Goal: Task Accomplishment & Management: Manage account settings

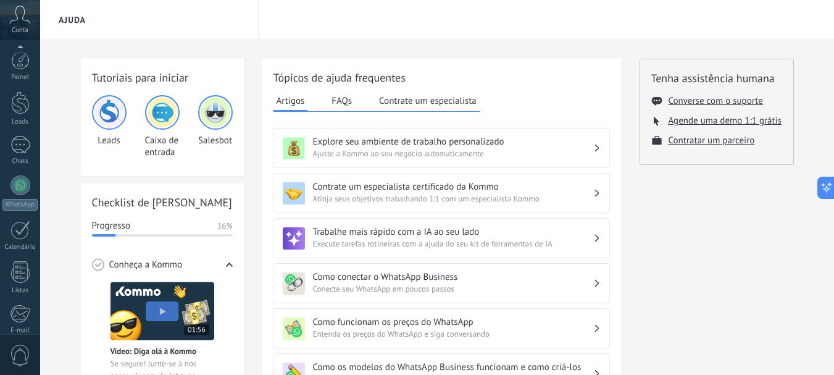
scroll to position [139, 0]
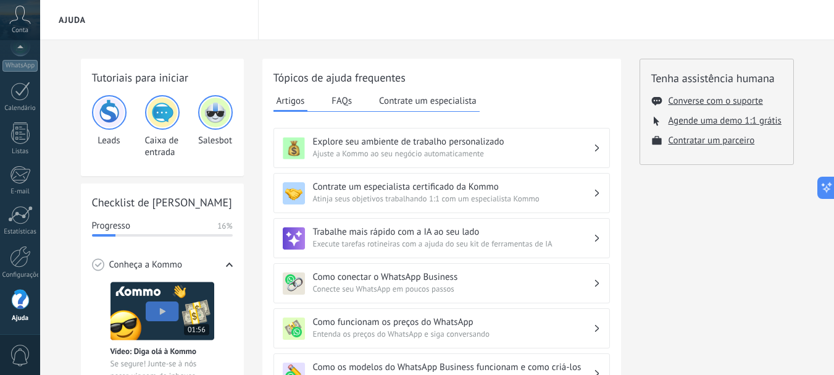
click at [227, 267] on icon at bounding box center [229, 264] width 7 height 7
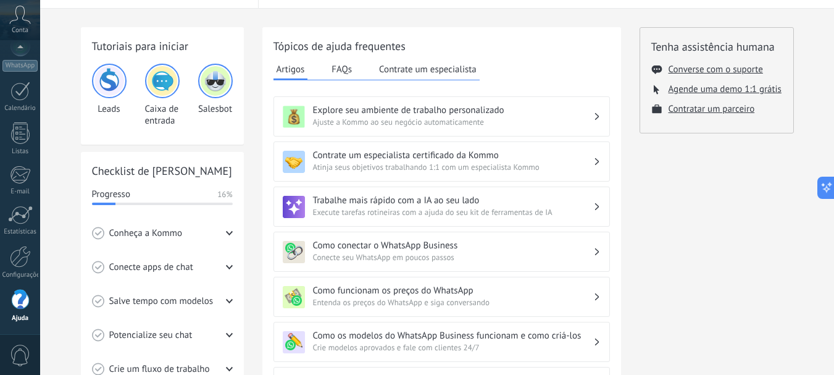
scroll to position [41, 0]
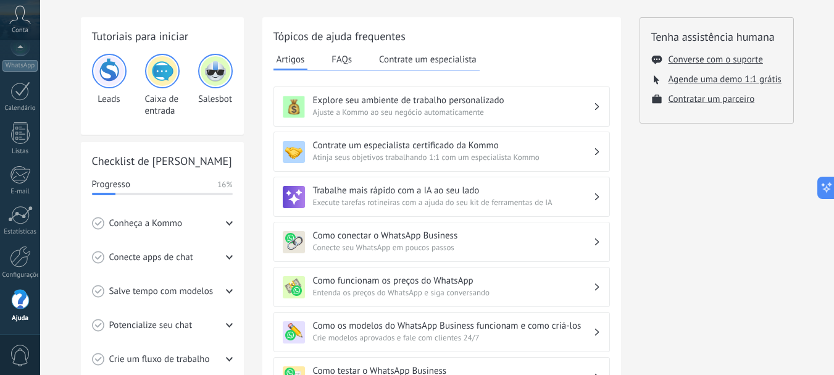
click at [205, 259] on div "Conecte apps de chat" at bounding box center [162, 257] width 141 height 34
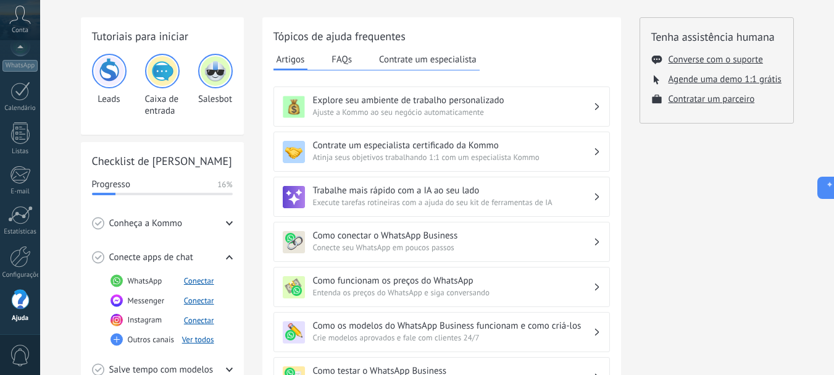
click at [205, 259] on div "Conecte apps de chat" at bounding box center [162, 257] width 141 height 34
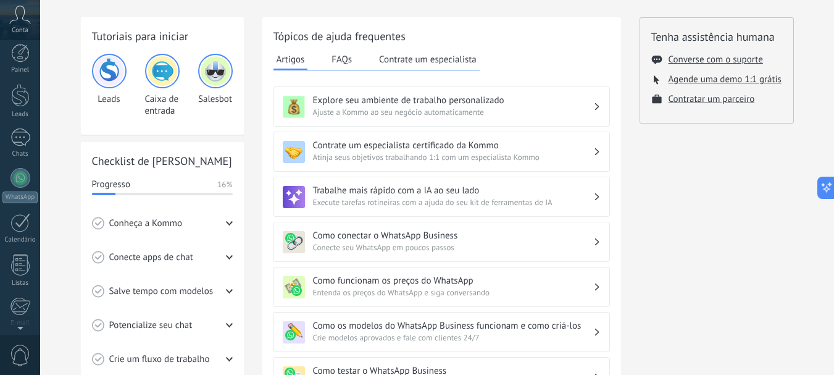
scroll to position [0, 0]
click at [24, 108] on div at bounding box center [20, 102] width 19 height 23
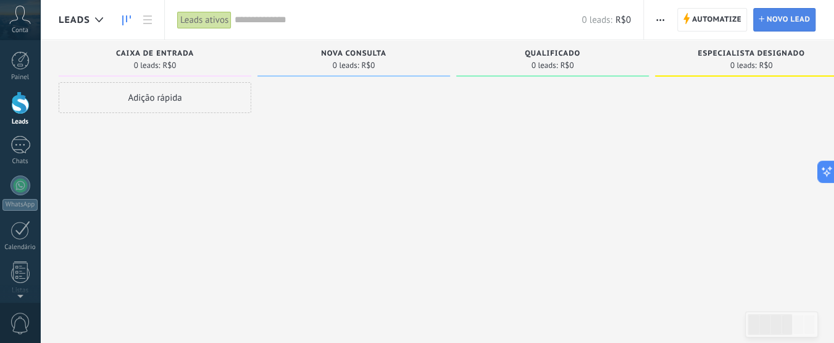
click at [791, 17] on span "Novo lead" at bounding box center [788, 20] width 43 height 22
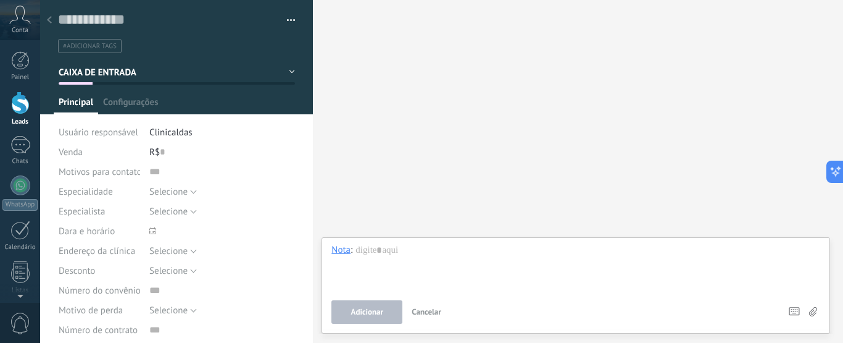
click at [51, 22] on icon at bounding box center [49, 19] width 5 height 7
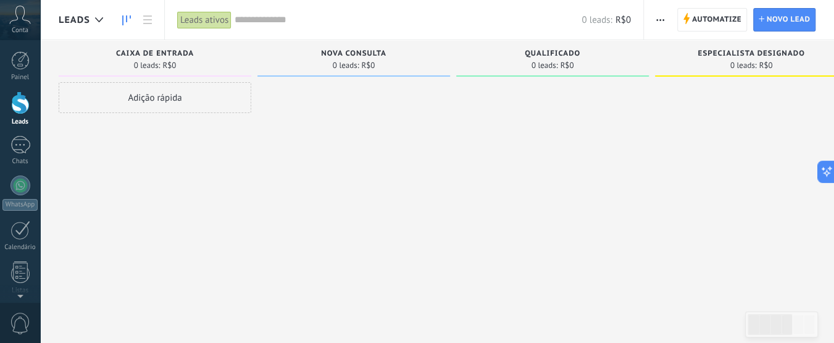
click at [141, 106] on div "Adição rápida" at bounding box center [155, 97] width 193 height 31
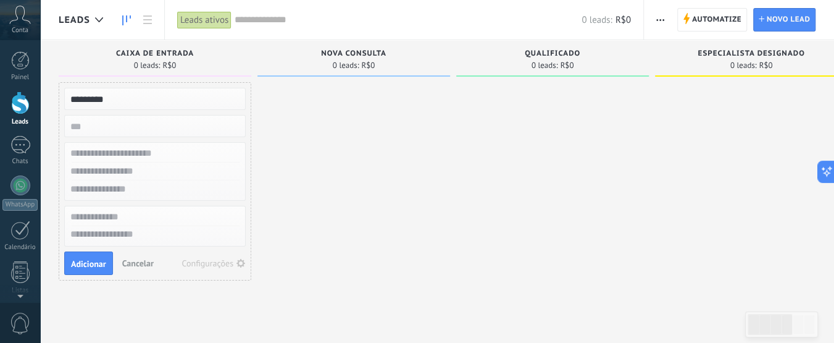
type input "*********"
click at [117, 173] on input "text" at bounding box center [154, 171] width 180 height 18
type input "**********"
type textarea "**********"
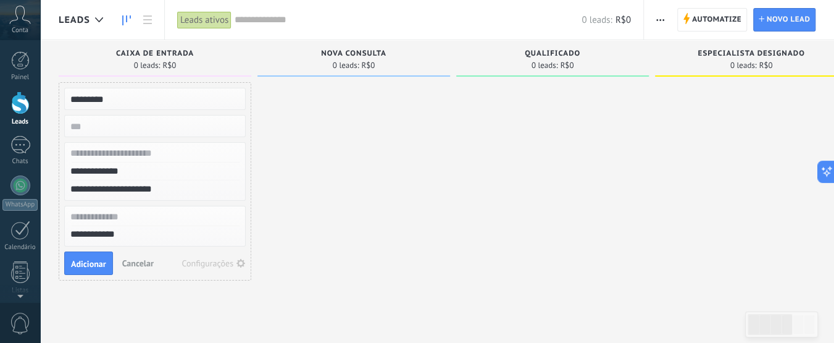
scroll to position [12, 0]
type input "**********"
click at [89, 262] on span "Adicionar" at bounding box center [88, 263] width 35 height 9
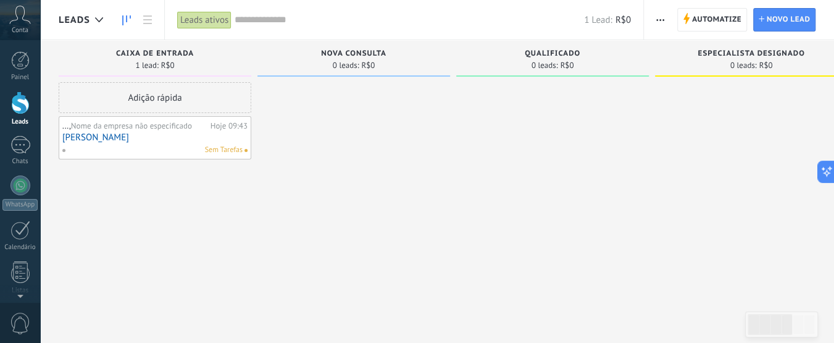
click at [95, 137] on link "[PERSON_NAME]" at bounding box center [154, 137] width 185 height 10
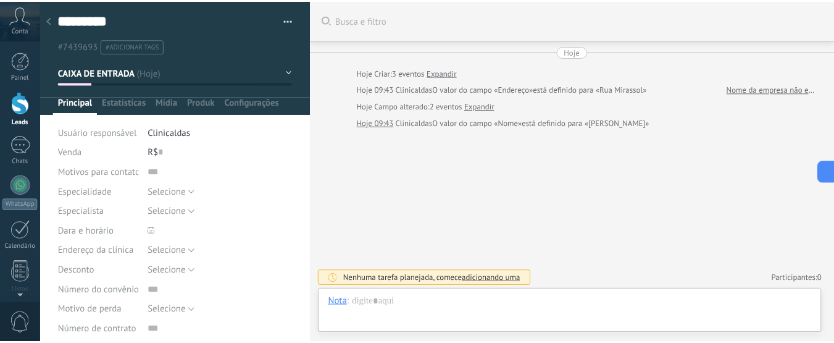
scroll to position [1, 0]
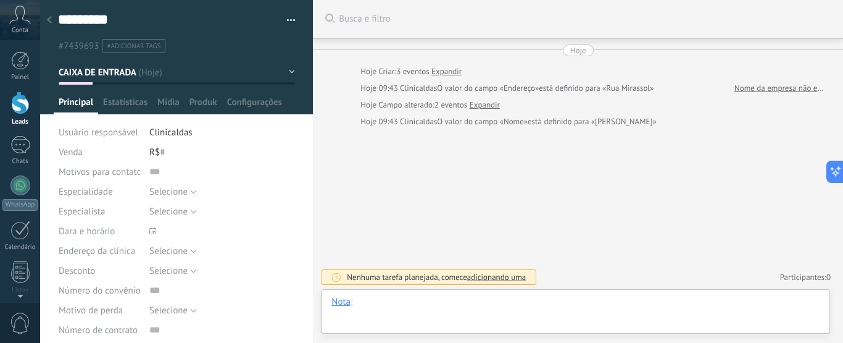
click at [477, 307] on div at bounding box center [576, 314] width 489 height 37
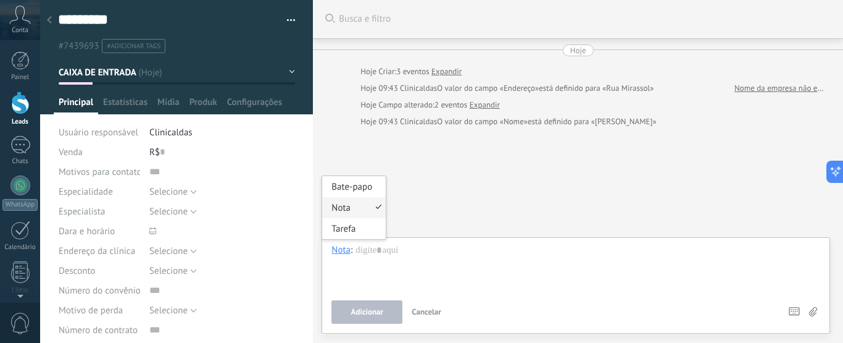
click at [342, 252] on div "Nota" at bounding box center [341, 249] width 19 height 11
click at [342, 188] on div "Bate-papo" at bounding box center [354, 186] width 64 height 21
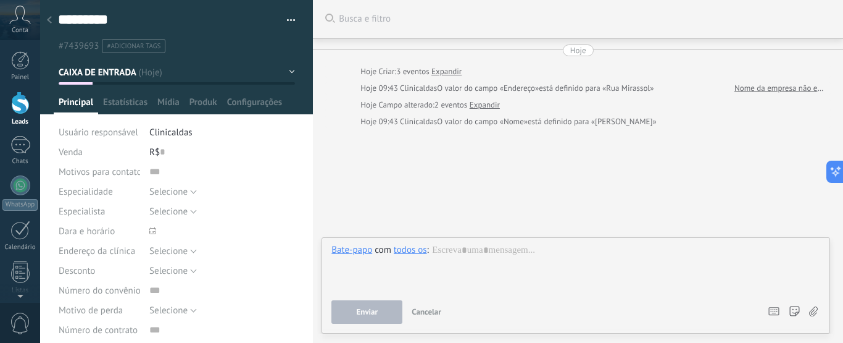
click at [51, 19] on use at bounding box center [49, 19] width 5 height 7
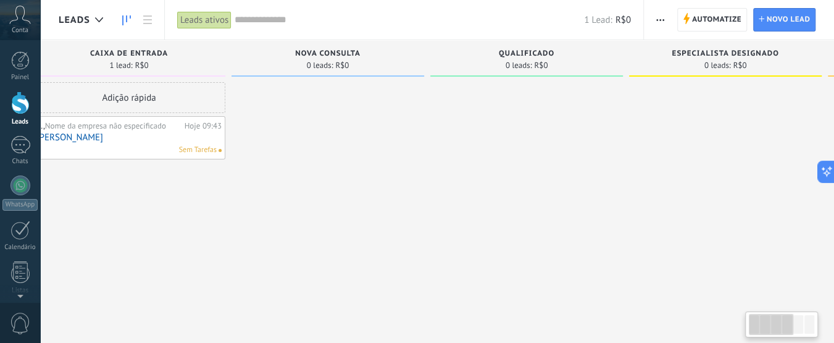
scroll to position [0, 16]
drag, startPoint x: 470, startPoint y: 194, endPoint x: 449, endPoint y: 180, distance: 25.3
click at [473, 185] on div at bounding box center [534, 173] width 193 height 182
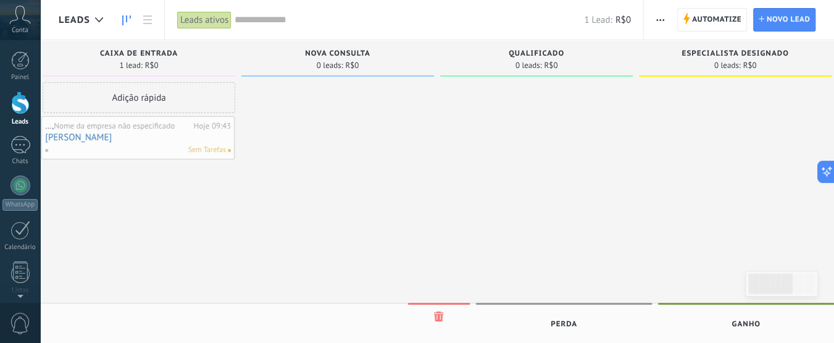
scroll to position [0, 0]
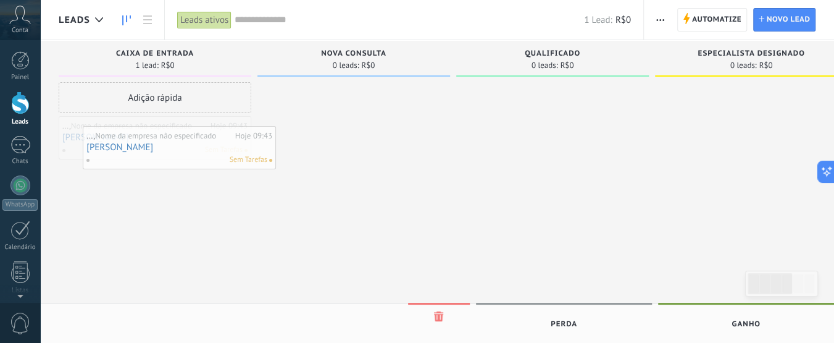
drag, startPoint x: 160, startPoint y: 132, endPoint x: 201, endPoint y: 141, distance: 42.5
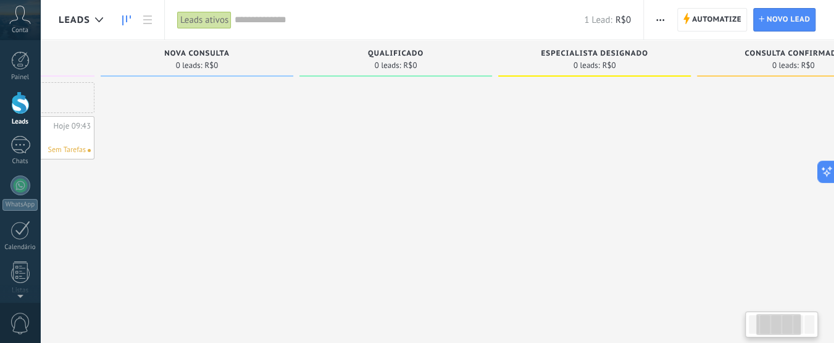
drag, startPoint x: 643, startPoint y: 135, endPoint x: 493, endPoint y: 146, distance: 151.1
click at [493, 146] on div "Qualificado 0 leads: R$0" at bounding box center [398, 151] width 199 height 223
click at [492, 146] on div "Qualificado 0 leads: R$0" at bounding box center [398, 151] width 199 height 223
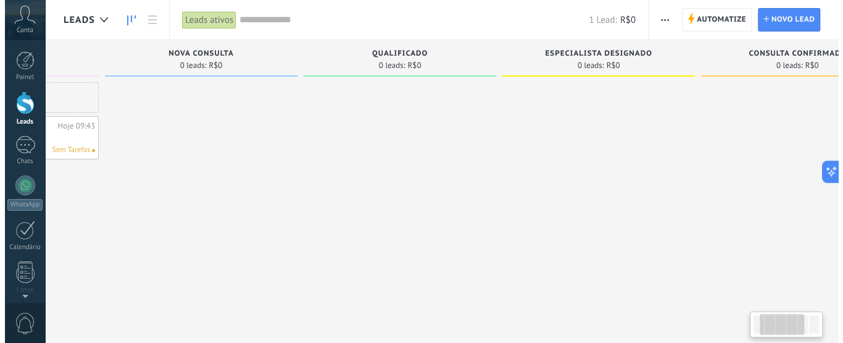
scroll to position [0, 19]
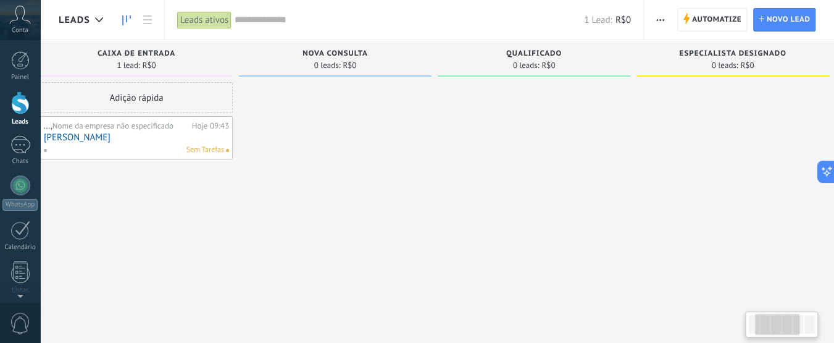
drag, startPoint x: 216, startPoint y: 135, endPoint x: 295, endPoint y: 132, distance: 79.1
click at [306, 131] on div at bounding box center [335, 173] width 193 height 182
click at [119, 138] on link "[PERSON_NAME]" at bounding box center [136, 137] width 185 height 10
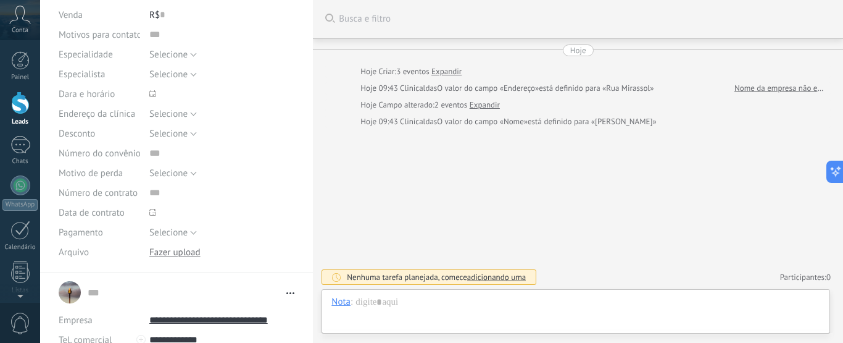
scroll to position [141, 0]
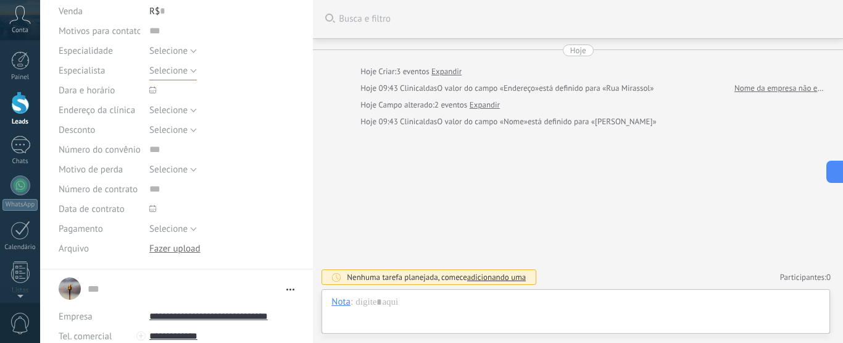
click at [165, 70] on span "Selecione" at bounding box center [168, 71] width 38 height 12
click at [166, 49] on span "Selecione" at bounding box center [168, 51] width 38 height 12
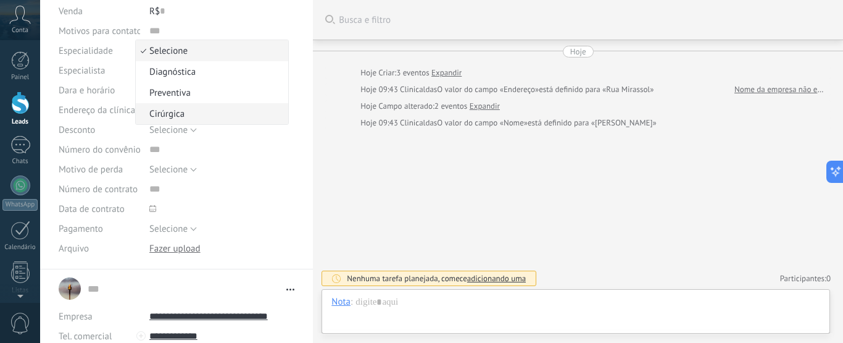
scroll to position [141, 0]
drag, startPoint x: 312, startPoint y: 144, endPoint x: 220, endPoint y: 63, distance: 123.4
click at [317, 122] on div at bounding box center [317, 171] width 0 height 343
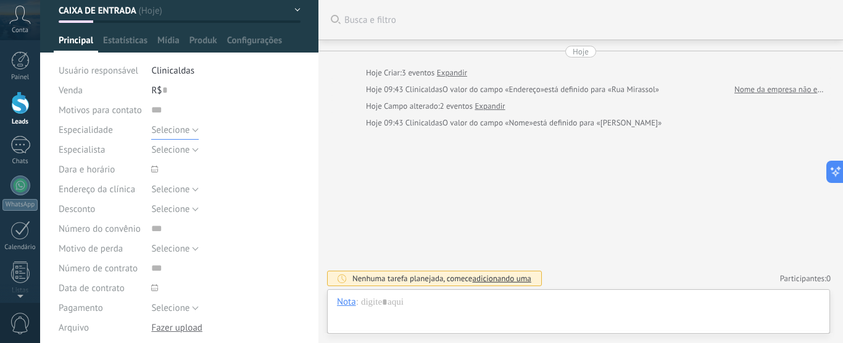
scroll to position [55, 0]
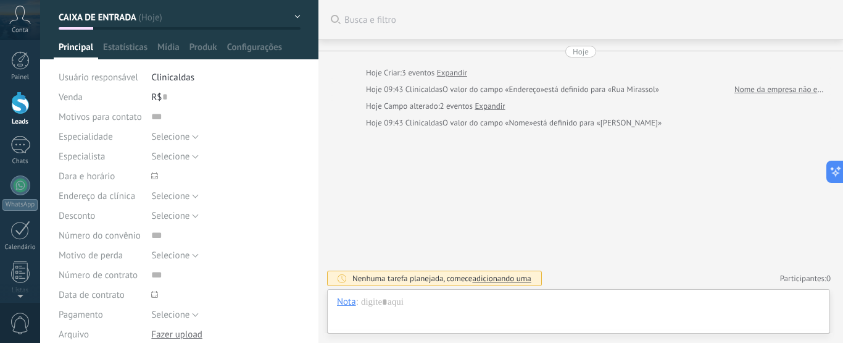
click at [167, 23] on button "CAIXA DE ENTRADA" at bounding box center [180, 17] width 242 height 22
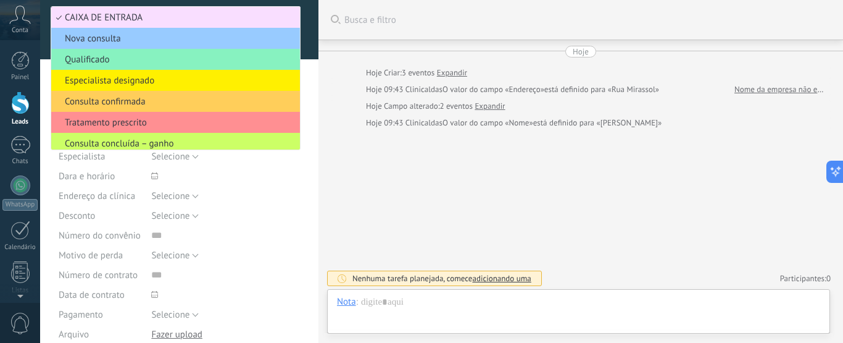
scroll to position [12, 0]
click at [314, 48] on div at bounding box center [179, 2] width 279 height 114
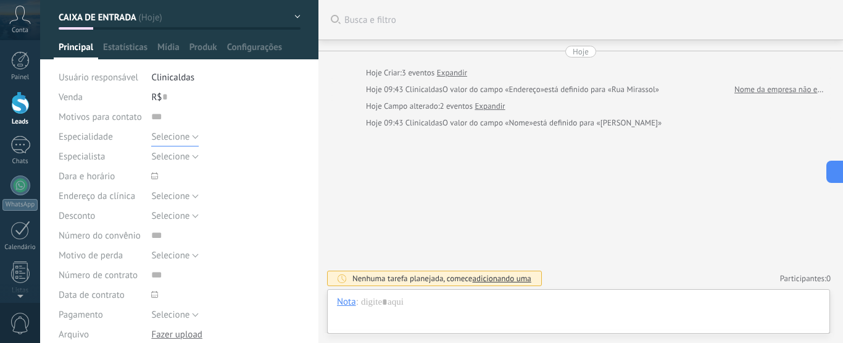
click at [182, 136] on span "Selecione" at bounding box center [170, 137] width 38 height 12
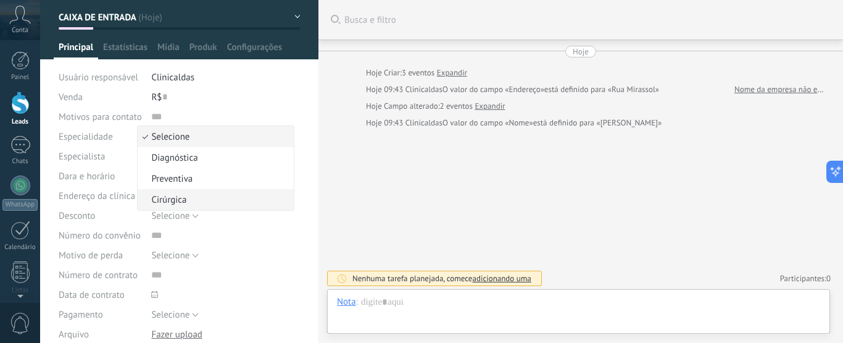
click at [156, 202] on span "Cirúrgica" at bounding box center [214, 200] width 152 height 12
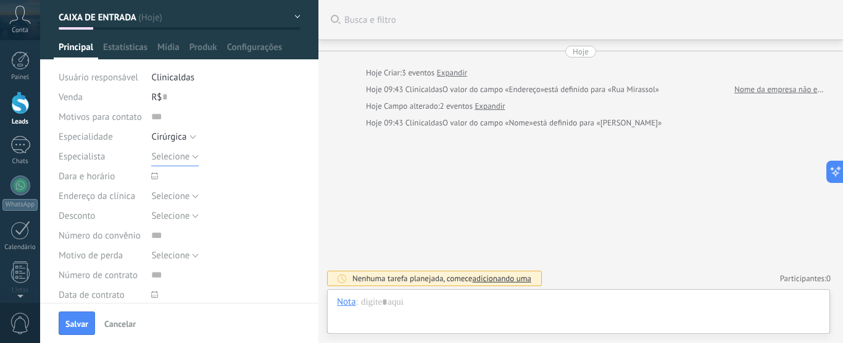
click at [175, 155] on span "Selecione" at bounding box center [170, 157] width 38 height 12
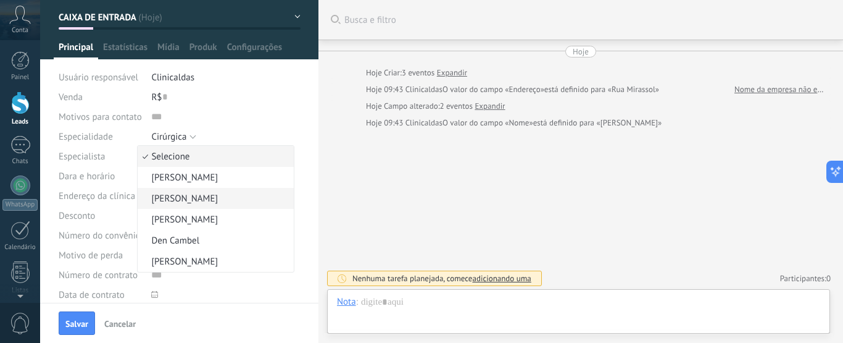
click at [238, 265] on ul "Selecione [PERSON_NAME] [PERSON_NAME] [PERSON_NAME] Den Cambel [PERSON_NAME]" at bounding box center [215, 208] width 157 height 127
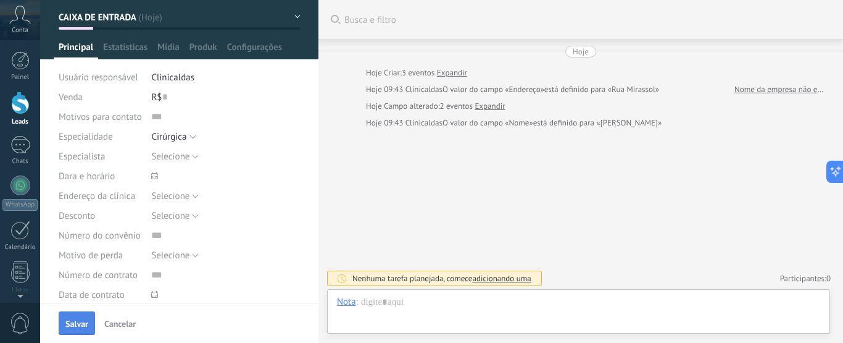
click at [72, 318] on button "Salvar" at bounding box center [77, 322] width 36 height 23
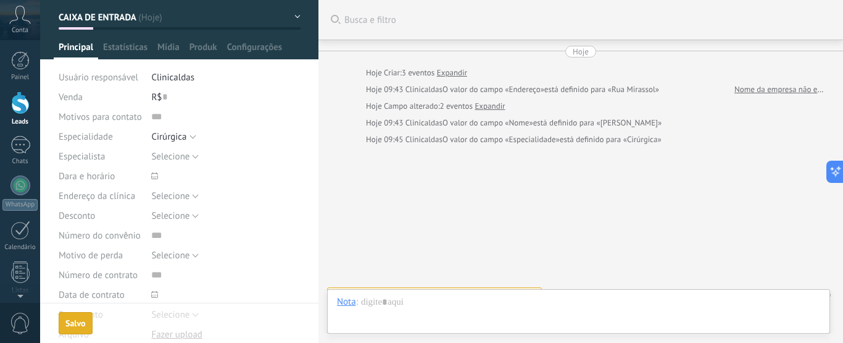
scroll to position [17, 0]
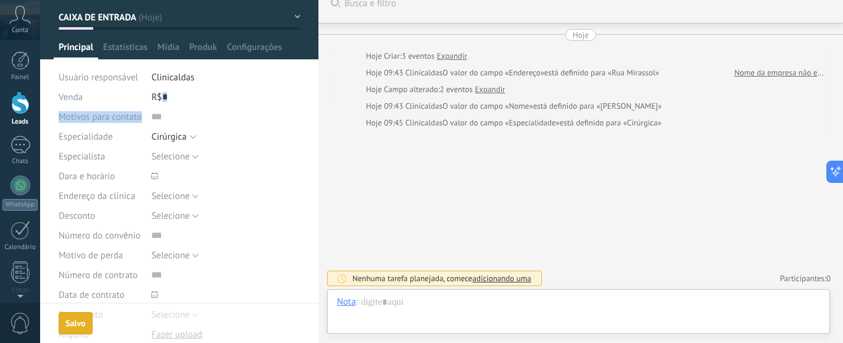
drag, startPoint x: 314, startPoint y: 123, endPoint x: 314, endPoint y: 90, distance: 32.7
click at [315, 93] on div "********* [PERSON_NAME] Salvar e criar Imprimir Gerenciar tags" at bounding box center [179, 171] width 278 height 343
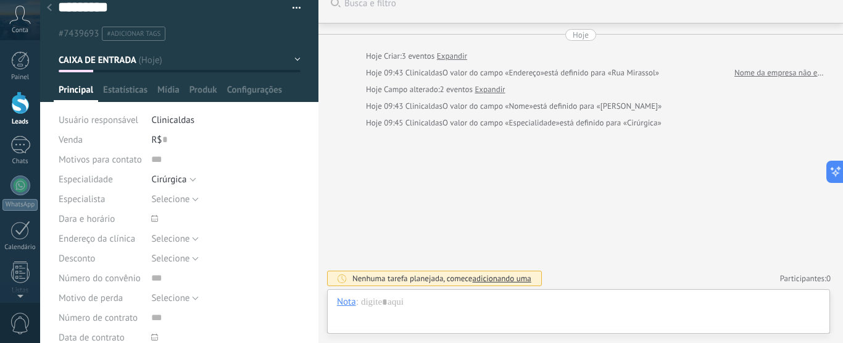
drag, startPoint x: 569, startPoint y: 201, endPoint x: 355, endPoint y: 143, distance: 222.0
click at [568, 199] on div "Buscar Busca e filtro Carregar mais Hoje Hoje Criar: 3 eventos Expandir Hoje 09…" at bounding box center [581, 163] width 525 height 361
click at [173, 59] on button "CAIXA DE ENTRADA" at bounding box center [180, 60] width 242 height 22
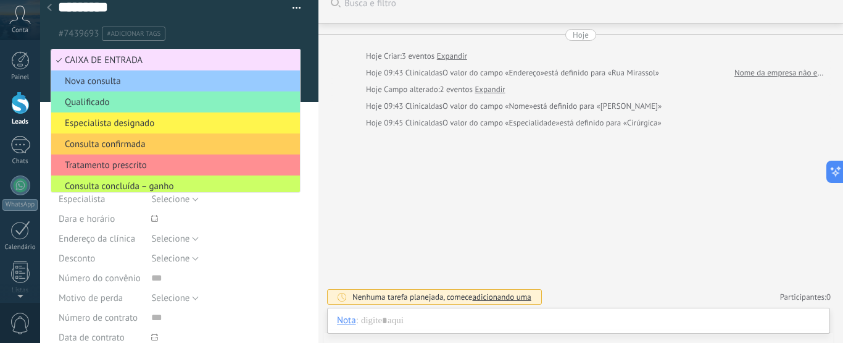
scroll to position [0, 0]
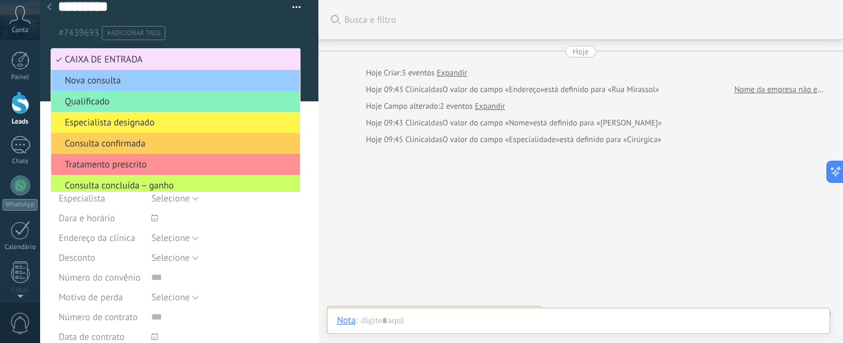
click at [122, 124] on span "Especialista designado" at bounding box center [173, 123] width 245 height 12
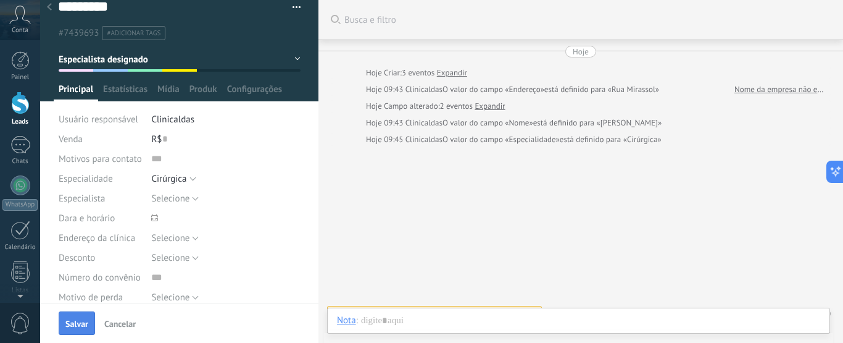
click at [67, 319] on span "Salvar" at bounding box center [76, 323] width 23 height 9
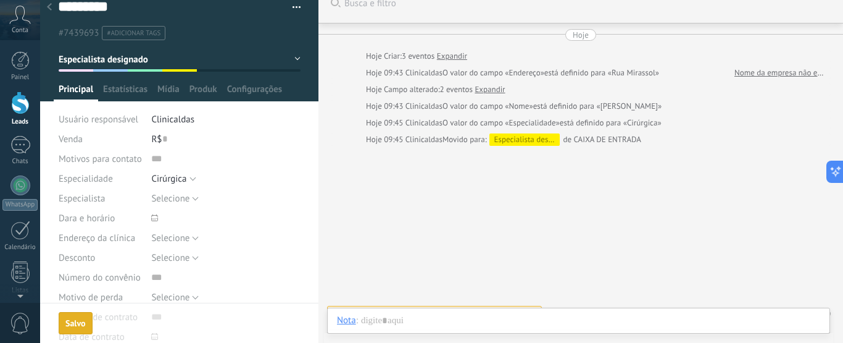
click at [48, 9] on icon at bounding box center [49, 6] width 5 height 7
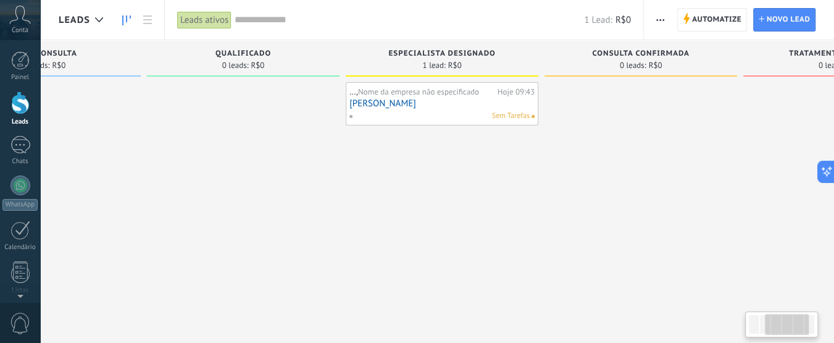
drag, startPoint x: 691, startPoint y: 174, endPoint x: 383, endPoint y: 165, distance: 308.8
click at [385, 175] on div "..., Nome da empresa não especificado Hoje 09:43 [PERSON_NAME]" at bounding box center [442, 173] width 193 height 182
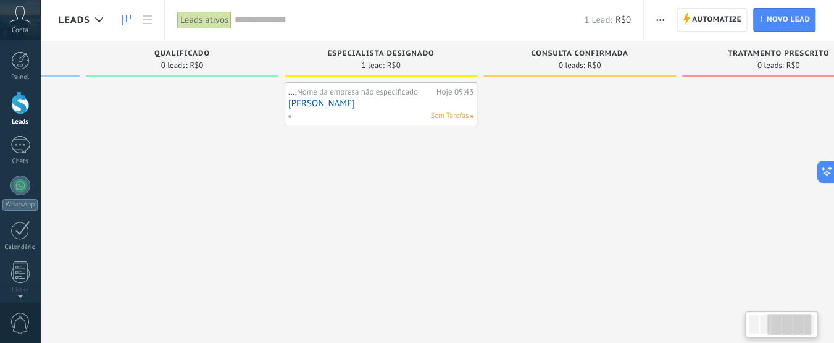
drag, startPoint x: 617, startPoint y: 154, endPoint x: 517, endPoint y: 179, distance: 103.0
click at [566, 162] on div at bounding box center [579, 173] width 193 height 182
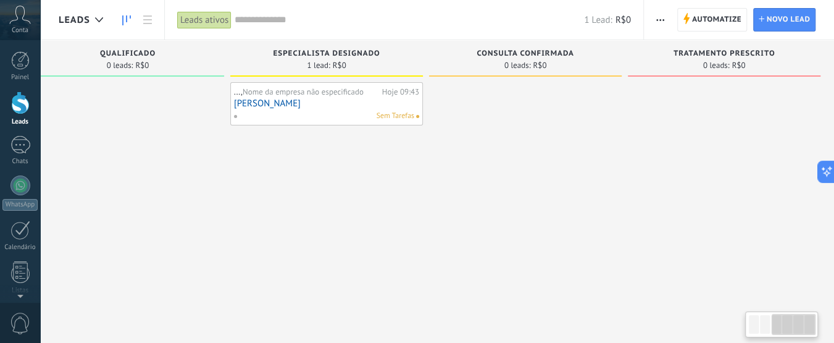
drag, startPoint x: 622, startPoint y: 152, endPoint x: 762, endPoint y: 69, distance: 162.2
click at [524, 170] on div at bounding box center [525, 173] width 193 height 182
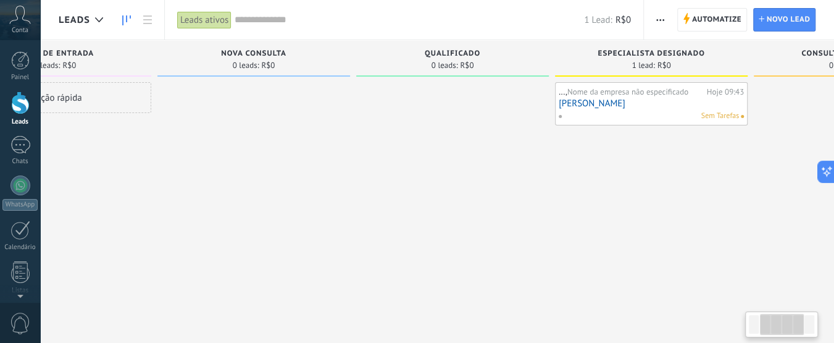
drag, startPoint x: 299, startPoint y: 182, endPoint x: 596, endPoint y: 190, distance: 297.1
click at [578, 190] on div "..., Nome da empresa não especificado Hoje 09:43 [PERSON_NAME]" at bounding box center [651, 173] width 193 height 182
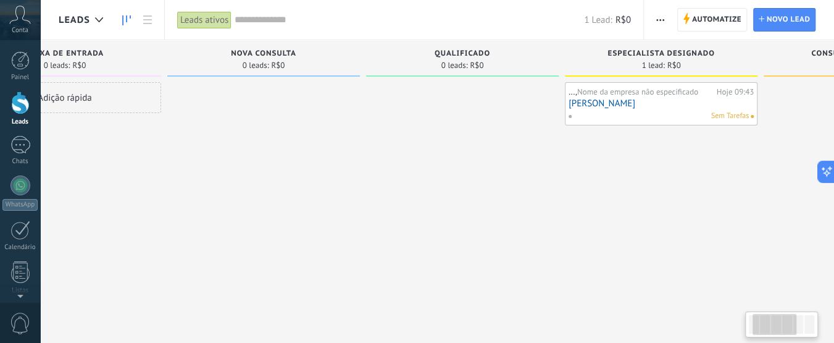
scroll to position [0, 10]
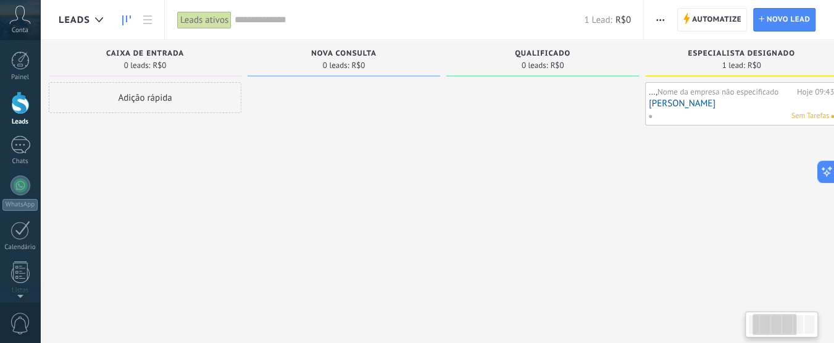
drag, startPoint x: 157, startPoint y: 183, endPoint x: 270, endPoint y: 190, distance: 112.6
click at [294, 191] on div "CAIXA DE ENTRADA 0 leads: R$0 Adição rápida Nova consulta 0 leads: R$0 Qualific…" at bounding box center [651, 151] width 1205 height 223
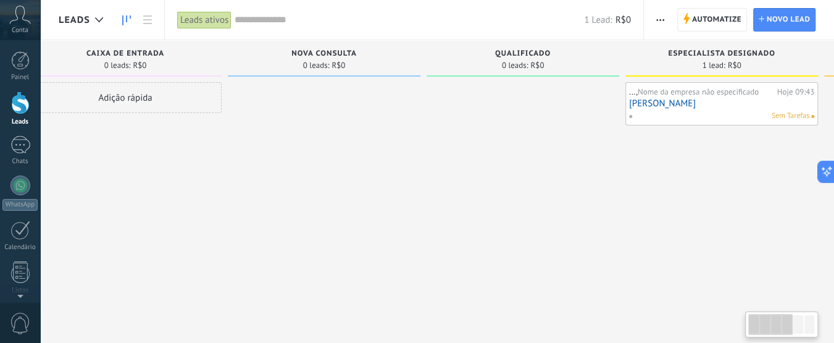
scroll to position [0, 0]
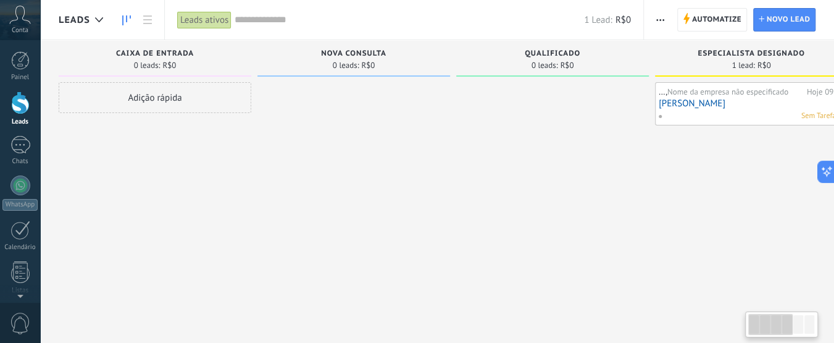
drag, startPoint x: 532, startPoint y: 133, endPoint x: 265, endPoint y: 91, distance: 270.0
click at [564, 150] on div at bounding box center [552, 173] width 193 height 182
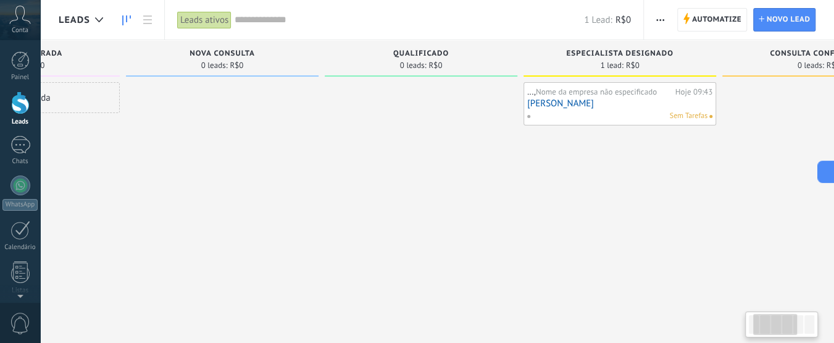
drag, startPoint x: 580, startPoint y: 152, endPoint x: 350, endPoint y: 121, distance: 231.8
click at [468, 165] on div at bounding box center [421, 173] width 193 height 182
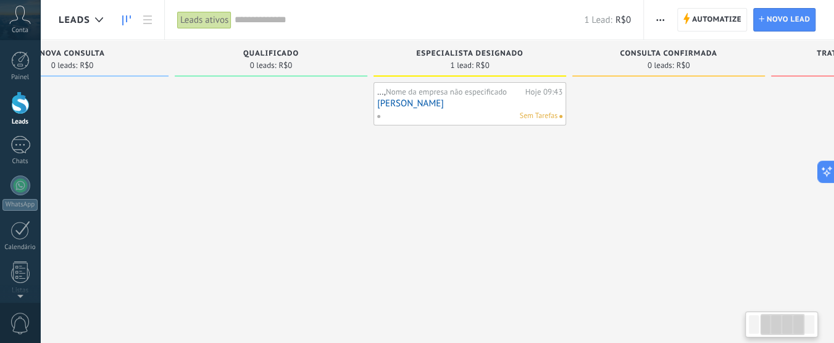
drag, startPoint x: 744, startPoint y: 162, endPoint x: 564, endPoint y: 182, distance: 180.7
click at [584, 178] on div at bounding box center [668, 173] width 193 height 182
click at [575, 178] on div at bounding box center [668, 173] width 193 height 182
drag, startPoint x: 564, startPoint y: 182, endPoint x: 538, endPoint y: 177, distance: 26.4
click at [572, 182] on div at bounding box center [668, 173] width 193 height 182
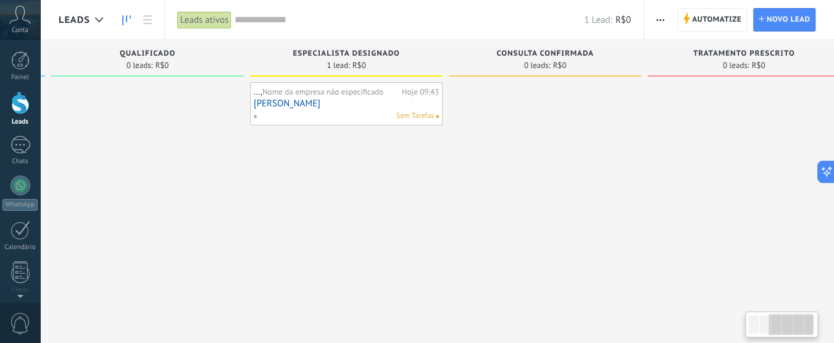
scroll to position [0, 430]
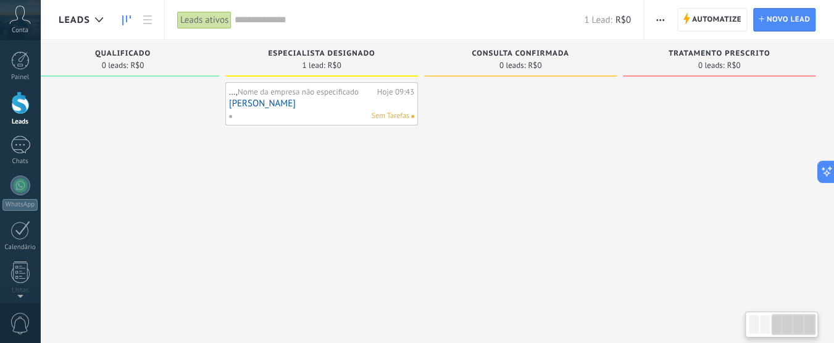
drag, startPoint x: 569, startPoint y: 178, endPoint x: 417, endPoint y: 173, distance: 151.4
click at [417, 173] on div "CAIXA DE ENTRADA 0 leads: R$0 Adição rápida Nova consulta 0 leads: R$0 Qualific…" at bounding box center [231, 151] width 1205 height 223
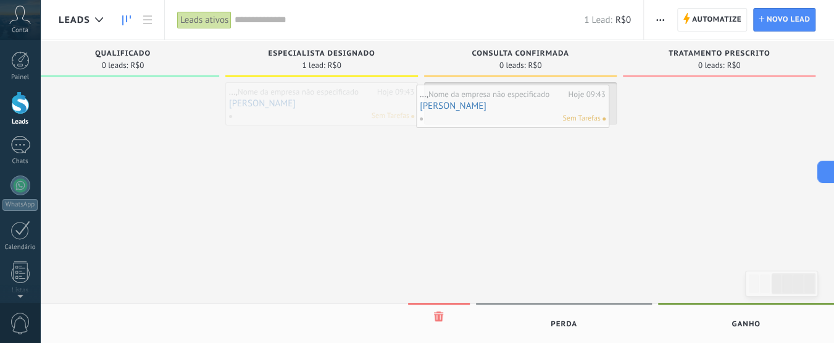
drag, startPoint x: 473, startPoint y: 90, endPoint x: 521, endPoint y: 95, distance: 48.5
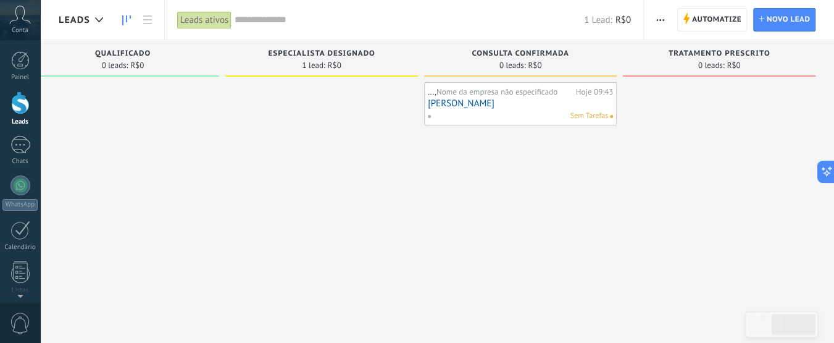
click at [521, 95] on span "Nome da empresa não especificado" at bounding box center [496, 91] width 121 height 10
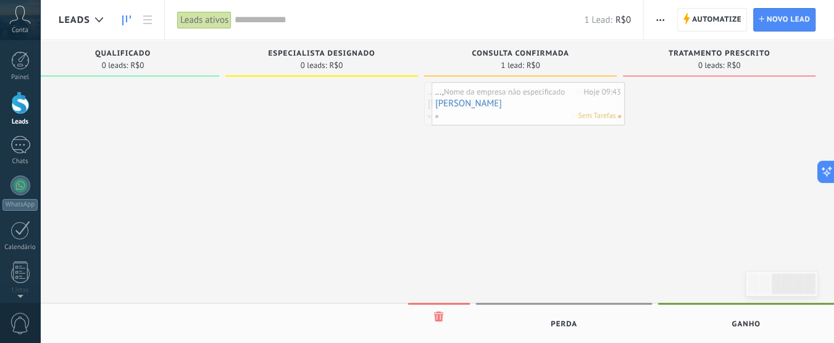
drag, startPoint x: 530, startPoint y: 95, endPoint x: 540, endPoint y: 98, distance: 10.3
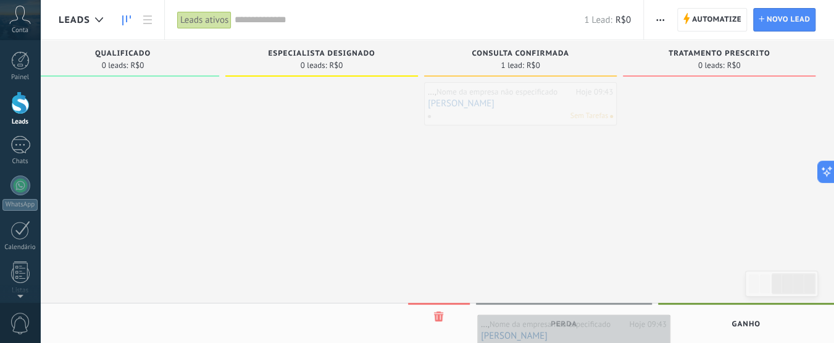
drag, startPoint x: 519, startPoint y: 90, endPoint x: 549, endPoint y: 338, distance: 250.1
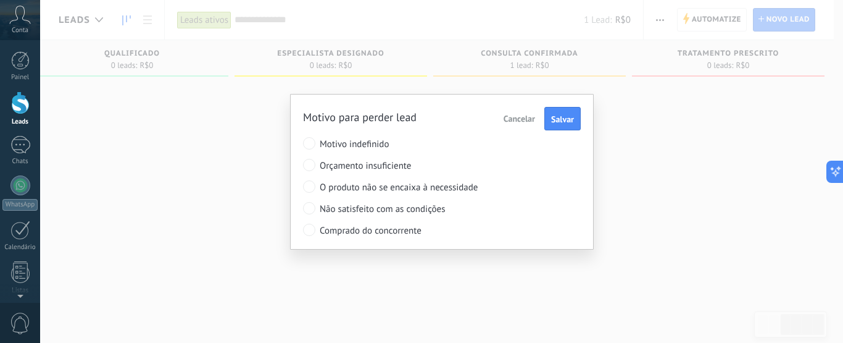
drag, startPoint x: 351, startPoint y: 169, endPoint x: 411, endPoint y: 161, distance: 59.7
click at [351, 169] on span "Orçamento insuficiente" at bounding box center [419, 166] width 199 height 12
click at [344, 149] on span "Motivo indefinido" at bounding box center [419, 144] width 199 height 12
click at [549, 123] on button "Salvar" at bounding box center [563, 118] width 36 height 23
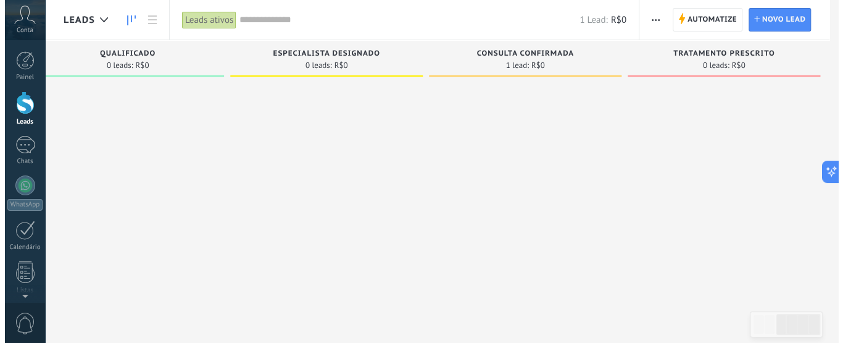
scroll to position [0, 420]
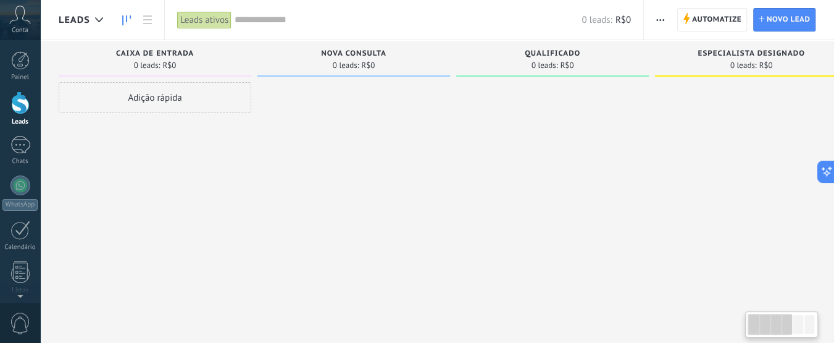
drag, startPoint x: 314, startPoint y: 118, endPoint x: 305, endPoint y: 137, distance: 21.0
click at [471, 132] on div "CAIXA DE ENTRADA 0 leads: R$0 Adição rápida Nova consulta 0 leads: R$0 Qualific…" at bounding box center [661, 151] width 1205 height 223
click at [22, 151] on div at bounding box center [20, 145] width 20 height 18
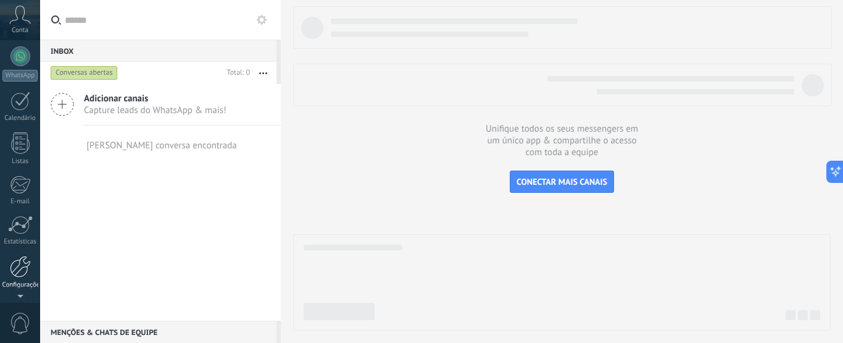
scroll to position [131, 0]
click at [19, 270] on div at bounding box center [20, 265] width 21 height 22
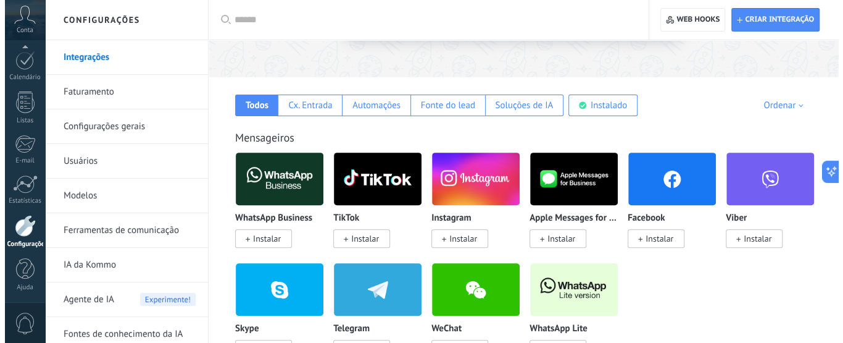
scroll to position [206, 0]
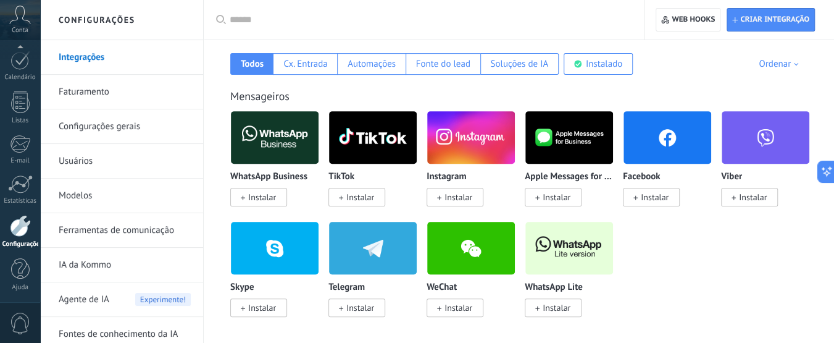
click at [591, 258] on img at bounding box center [569, 248] width 88 height 60
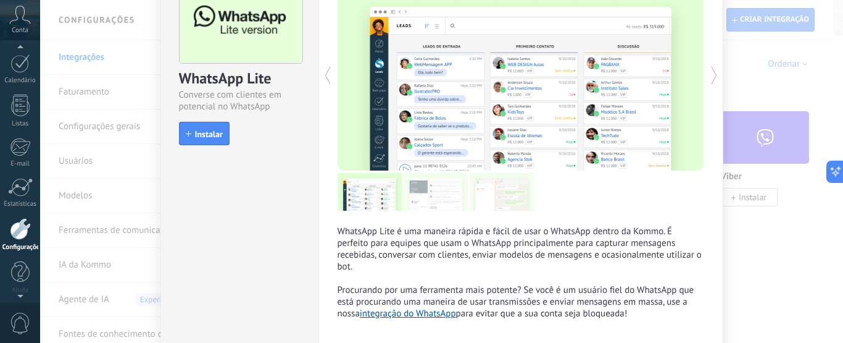
scroll to position [170, 0]
click at [186, 131] on icon "button" at bounding box center [189, 134] width 6 height 6
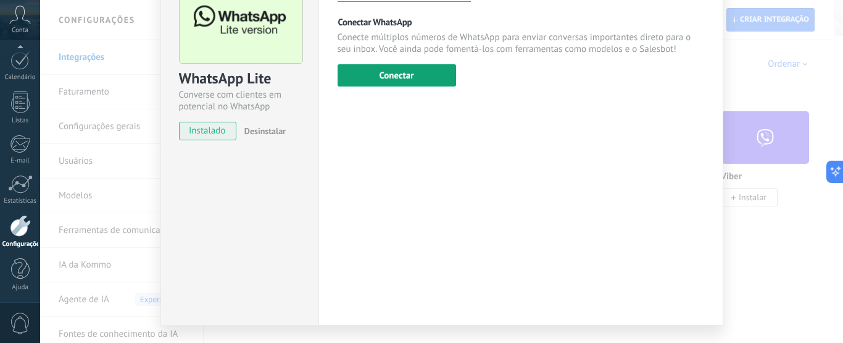
click at [406, 76] on button "Conectar" at bounding box center [397, 75] width 119 height 22
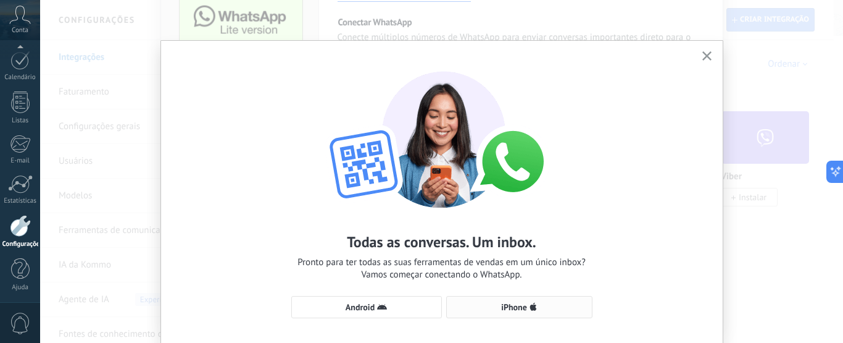
click at [517, 308] on span "iPhone" at bounding box center [514, 307] width 26 height 9
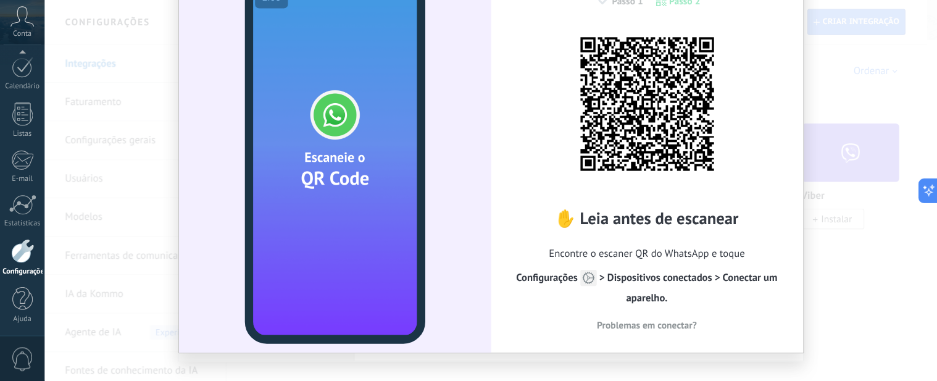
scroll to position [42, 0]
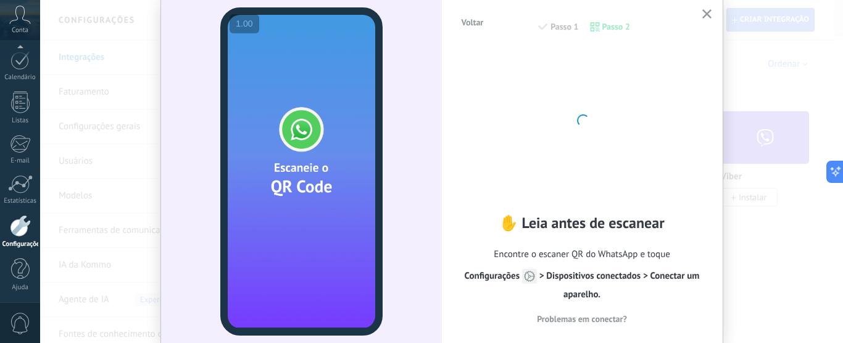
type textarea "**********"
click at [704, 15] on use "button" at bounding box center [707, 13] width 9 height 9
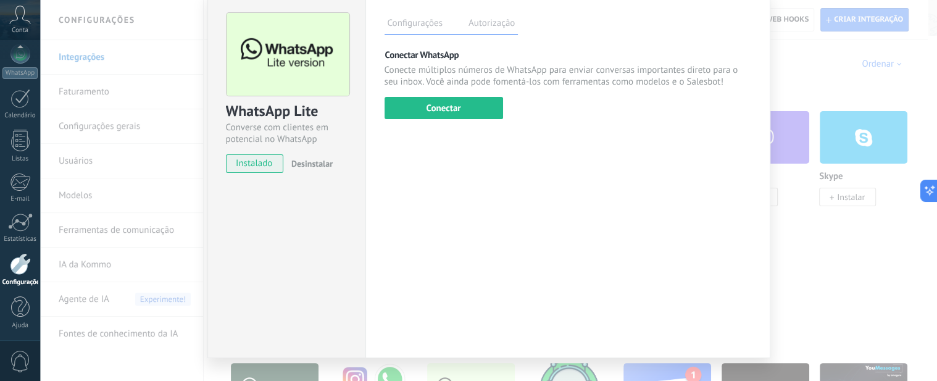
scroll to position [49, 0]
drag, startPoint x: 841, startPoint y: 81, endPoint x: 812, endPoint y: 74, distance: 29.2
click at [833, 80] on div "WhatsApp Lite Converse com clientes em potencial no WhatsApp instalado Desinsta…" at bounding box center [488, 190] width 897 height 381
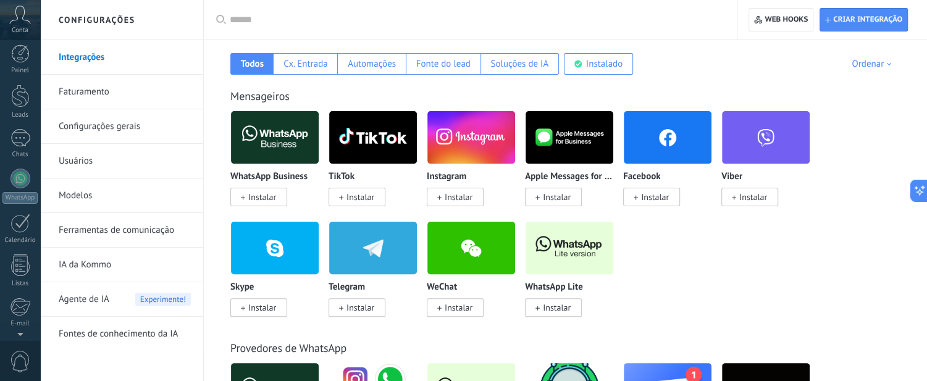
scroll to position [0, 0]
click at [22, 99] on div at bounding box center [20, 102] width 19 height 23
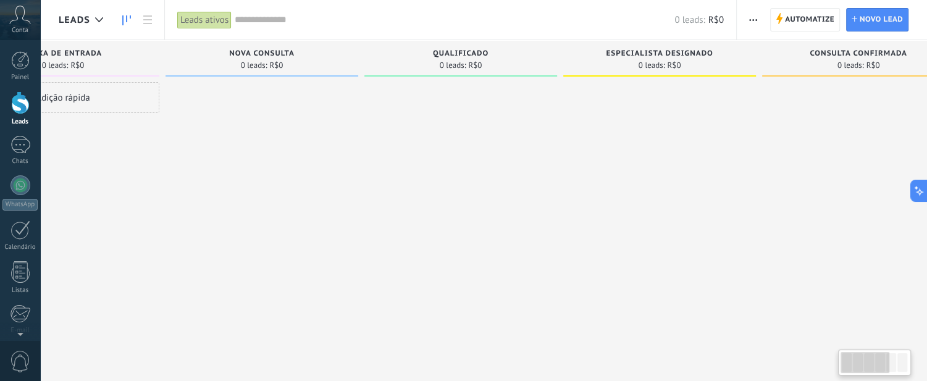
scroll to position [0, 9]
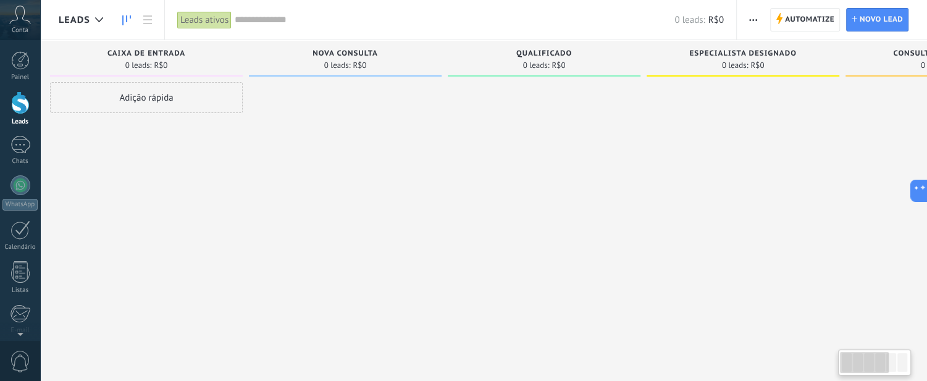
drag, startPoint x: 849, startPoint y: 362, endPoint x: 848, endPoint y: 370, distance: 8.0
click at [833, 370] on div at bounding box center [864, 362] width 49 height 21
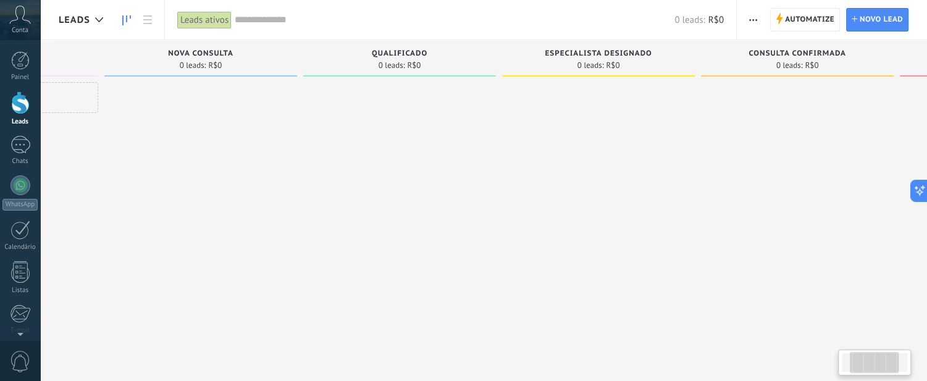
scroll to position [0, 176]
click at [833, 363] on div at bounding box center [874, 362] width 49 height 21
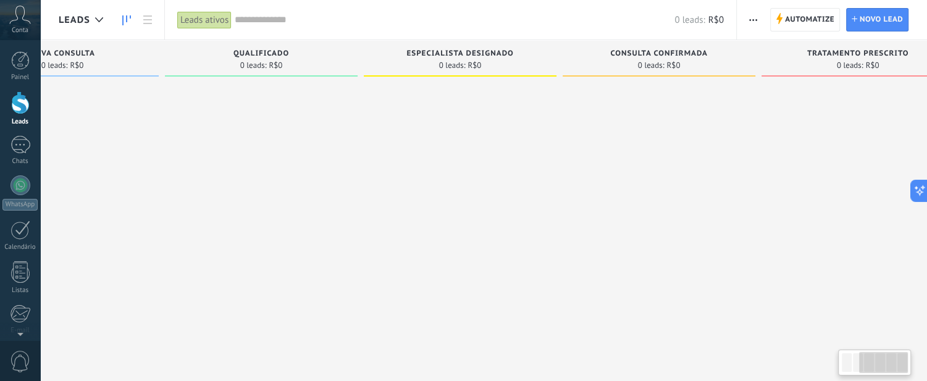
scroll to position [0, 337]
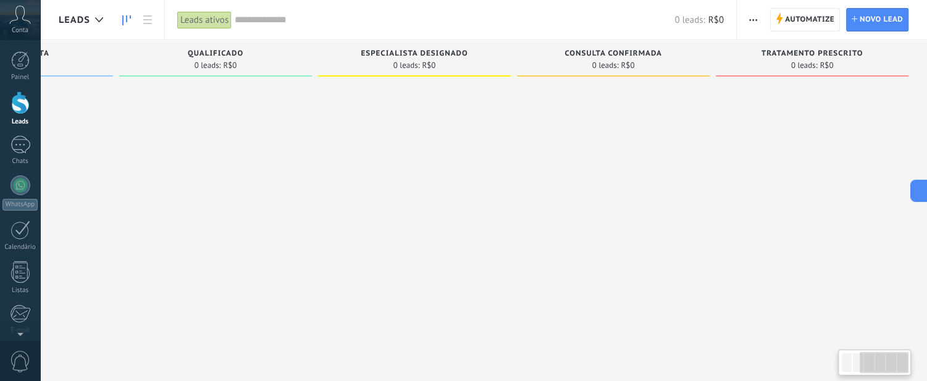
drag, startPoint x: 857, startPoint y: 367, endPoint x: 869, endPoint y: 367, distance: 11.7
click at [833, 367] on div at bounding box center [883, 362] width 49 height 21
drag, startPoint x: 769, startPoint y: 52, endPoint x: 862, endPoint y: 56, distance: 93.3
click at [832, 60] on div "Tratamento prescrito 0 leads: R$0" at bounding box center [812, 58] width 193 height 36
click at [833, 57] on div "Tratamento prescrito 0 leads: R$0" at bounding box center [812, 58] width 193 height 36
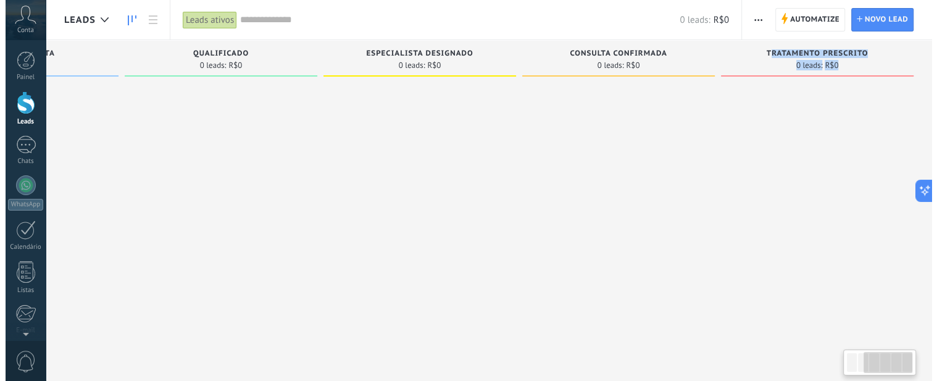
scroll to position [0, 318]
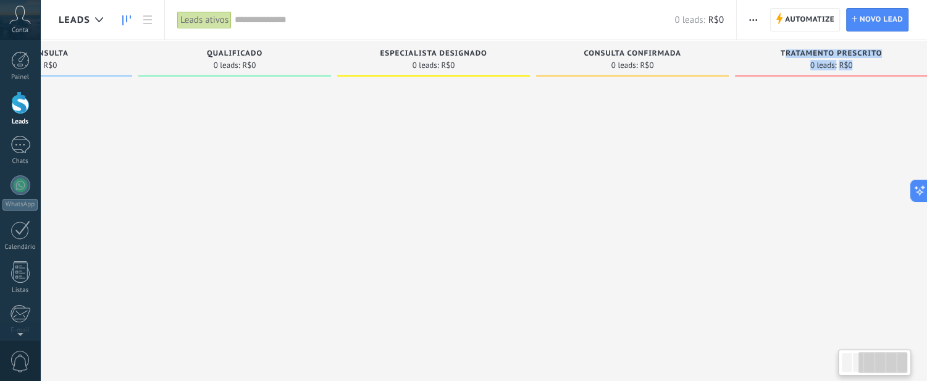
click at [833, 56] on span "Tratamento prescrito" at bounding box center [831, 53] width 102 height 9
click at [833, 69] on span "R$0" at bounding box center [845, 65] width 14 height 7
click at [833, 65] on span "R$0" at bounding box center [845, 65] width 14 height 7
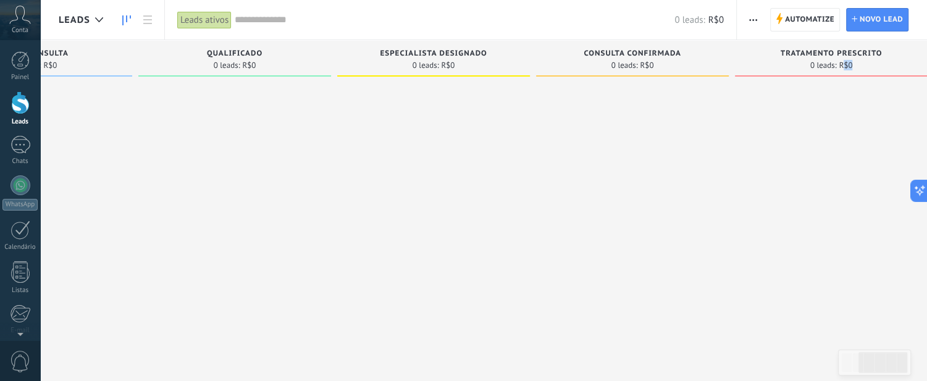
drag, startPoint x: 847, startPoint y: 65, endPoint x: 811, endPoint y: 53, distance: 37.9
click at [832, 62] on div "0 leads: R$0" at bounding box center [831, 65] width 43 height 7
click at [806, 53] on span "Tratamento prescrito" at bounding box center [831, 53] width 102 height 9
click at [793, 54] on span "Tratamento prescrito" at bounding box center [831, 53] width 102 height 9
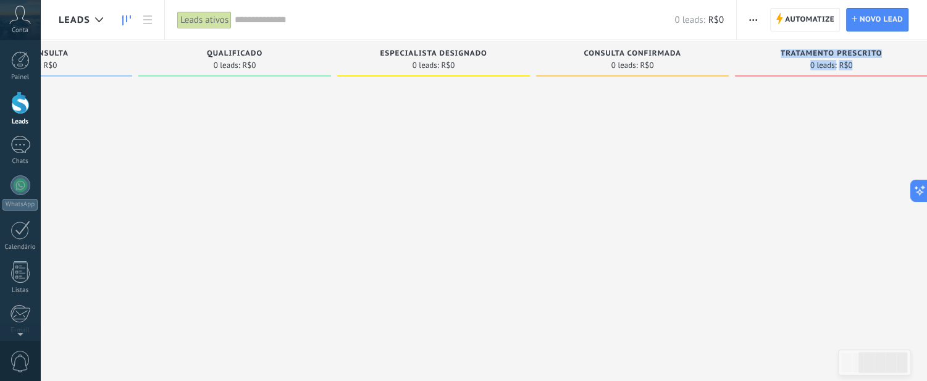
drag, startPoint x: 793, startPoint y: 54, endPoint x: 822, endPoint y: 66, distance: 31.9
click at [815, 67] on div "Tratamento prescrito 0 leads: R$0" at bounding box center [831, 58] width 193 height 36
click at [749, 19] on button "button" at bounding box center [753, 19] width 18 height 23
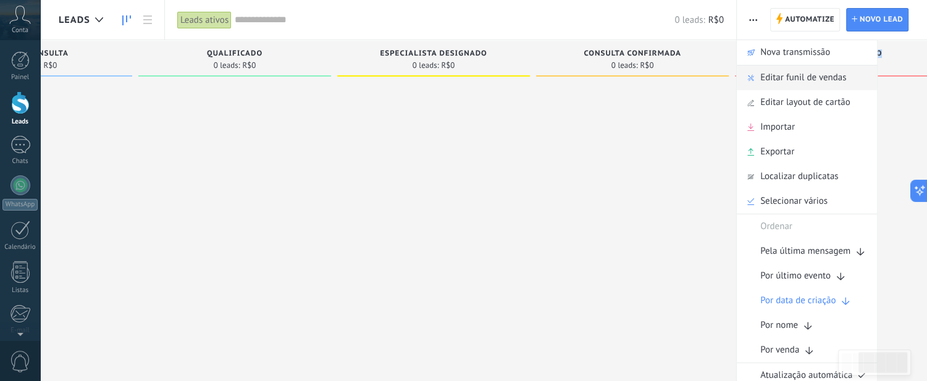
click at [814, 74] on span "Editar funil de vendas" at bounding box center [803, 77] width 86 height 25
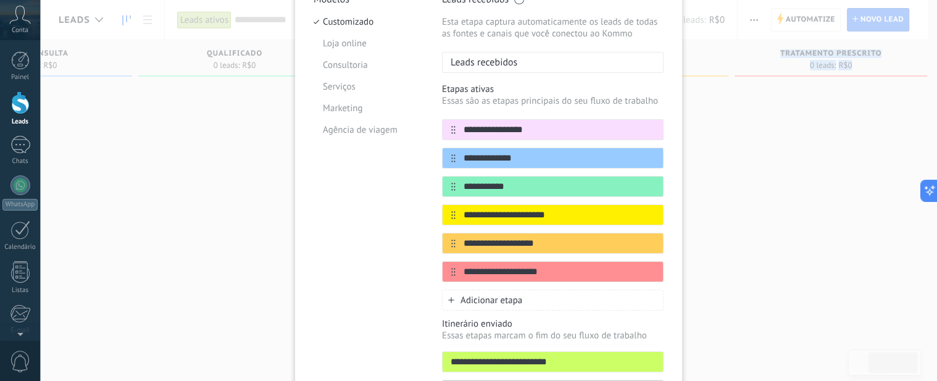
scroll to position [222, 0]
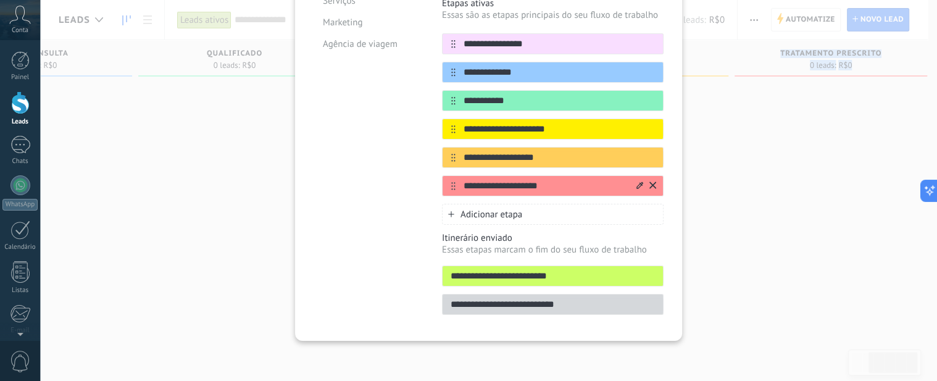
click at [649, 185] on icon at bounding box center [652, 185] width 7 height 7
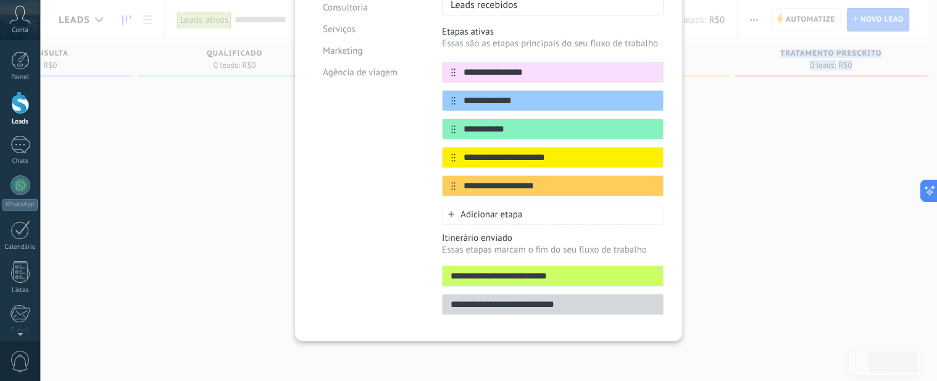
scroll to position [148, 0]
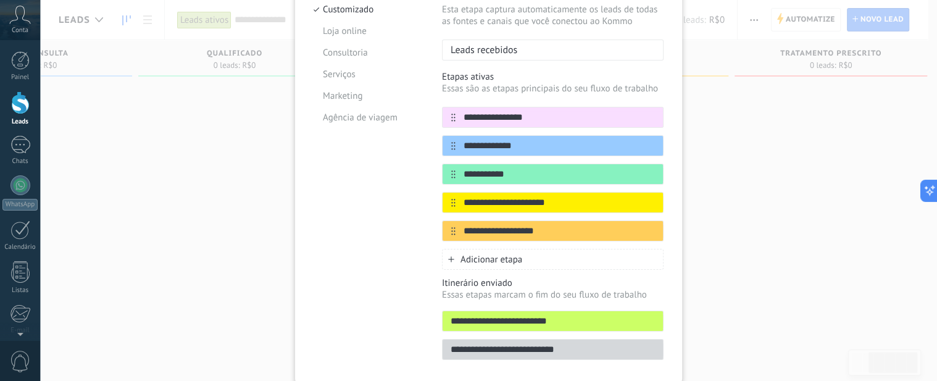
click at [482, 256] on span "Adicionar etapa" at bounding box center [492, 260] width 62 height 12
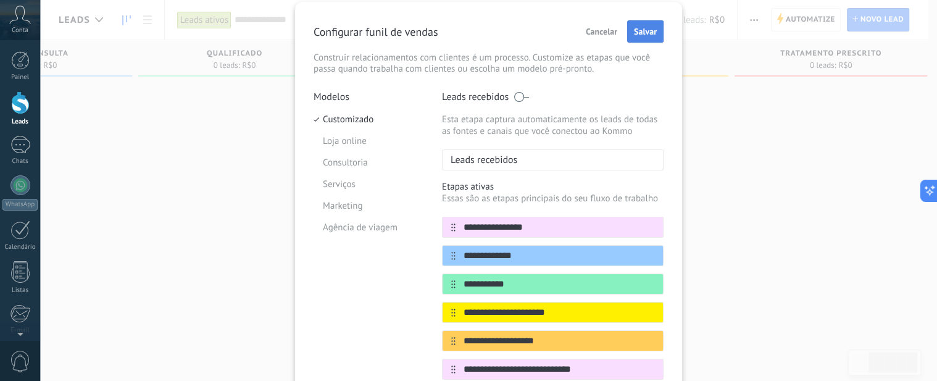
type input "**********"
click at [646, 31] on div "Configurar funil de vendas Cancelar Salvar Construir relacionamentos com client…" at bounding box center [489, 47] width 350 height 54
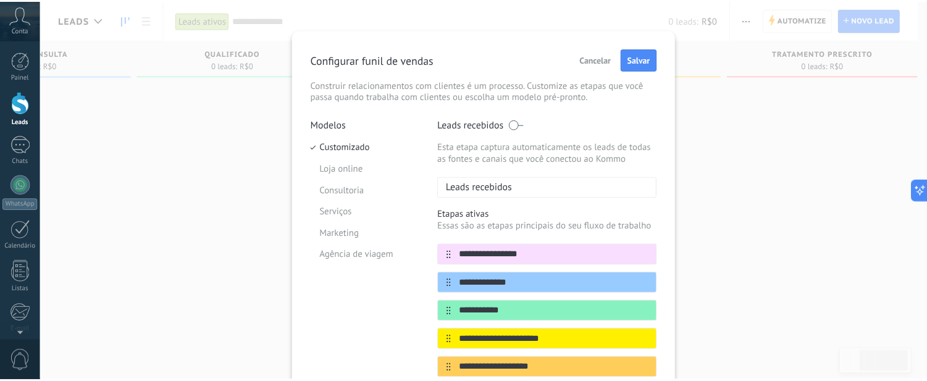
scroll to position [46, 0]
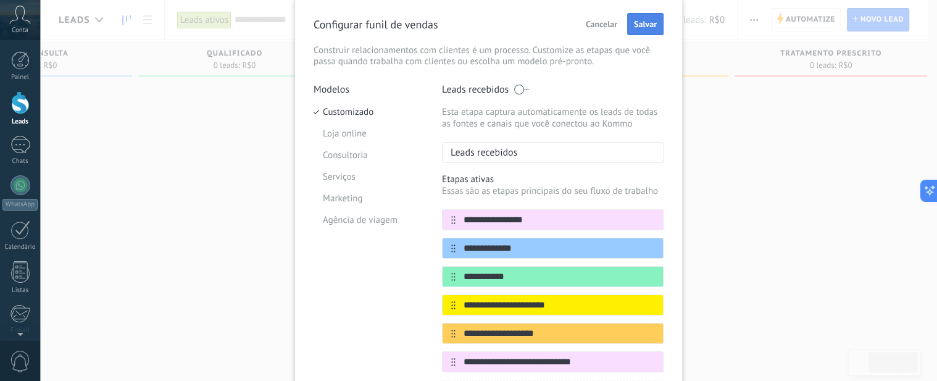
click at [645, 20] on span "Salvar" at bounding box center [645, 24] width 23 height 9
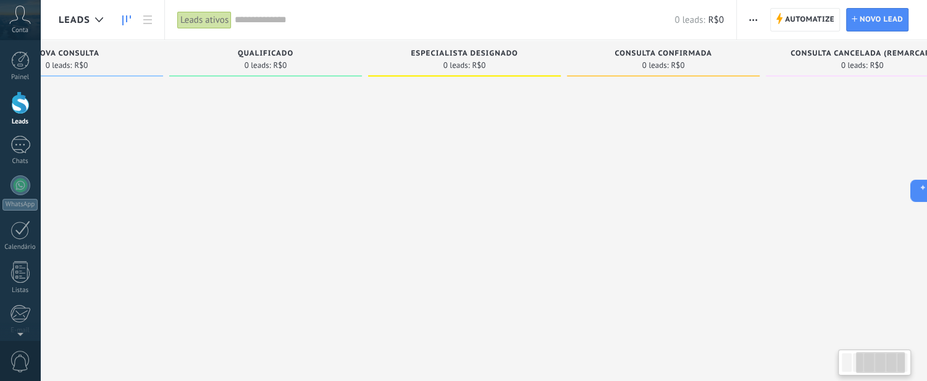
drag, startPoint x: 722, startPoint y: 106, endPoint x: 516, endPoint y: 119, distance: 206.7
click at [516, 119] on div at bounding box center [464, 192] width 193 height 220
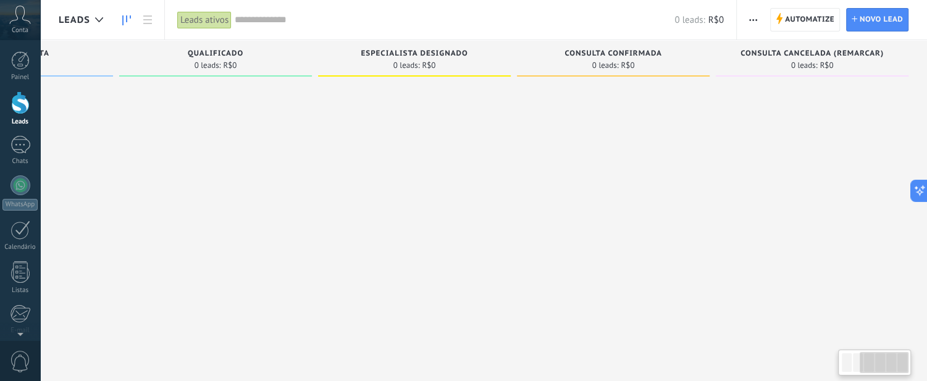
drag, startPoint x: 823, startPoint y: 108, endPoint x: 813, endPoint y: 59, distance: 50.4
click at [760, 105] on div at bounding box center [812, 192] width 193 height 220
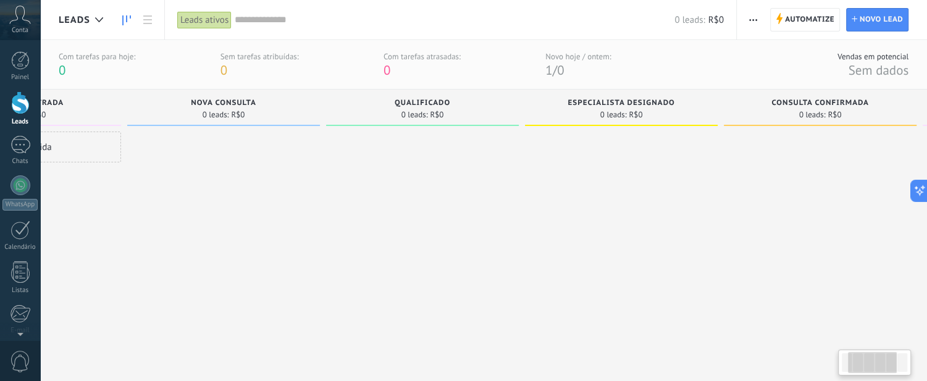
drag, startPoint x: 559, startPoint y: 226, endPoint x: 755, endPoint y: 209, distance: 197.1
click at [755, 209] on div at bounding box center [820, 242] width 193 height 220
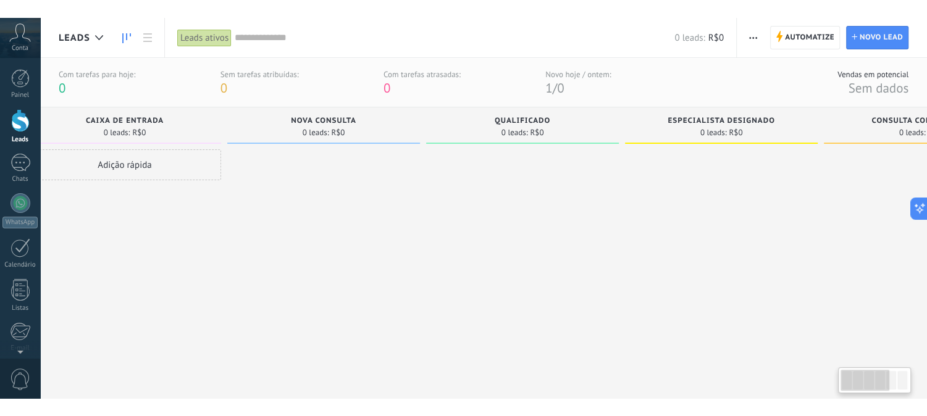
scroll to position [0, 0]
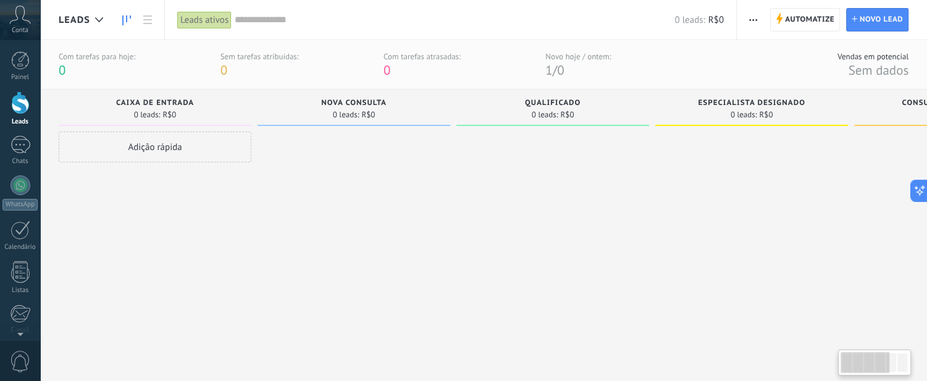
drag, startPoint x: 366, startPoint y: 169, endPoint x: 564, endPoint y: 183, distance: 198.7
click at [585, 179] on div at bounding box center [552, 242] width 193 height 220
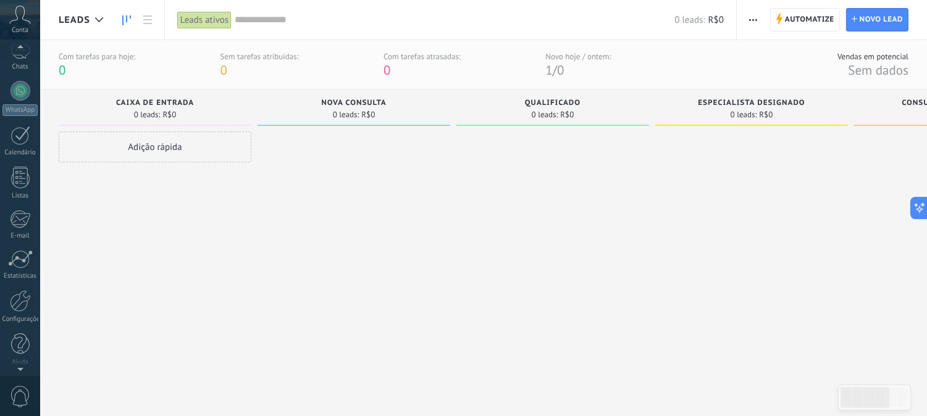
scroll to position [97, 0]
click at [25, 306] on div at bounding box center [20, 299] width 21 height 22
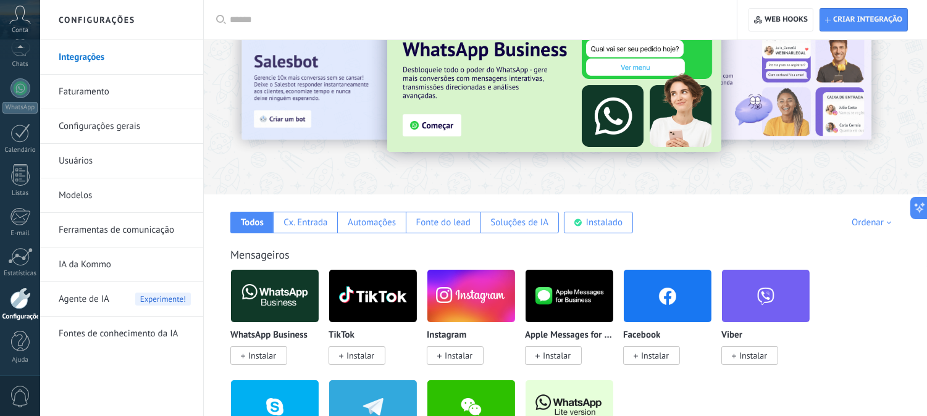
scroll to position [274, 0]
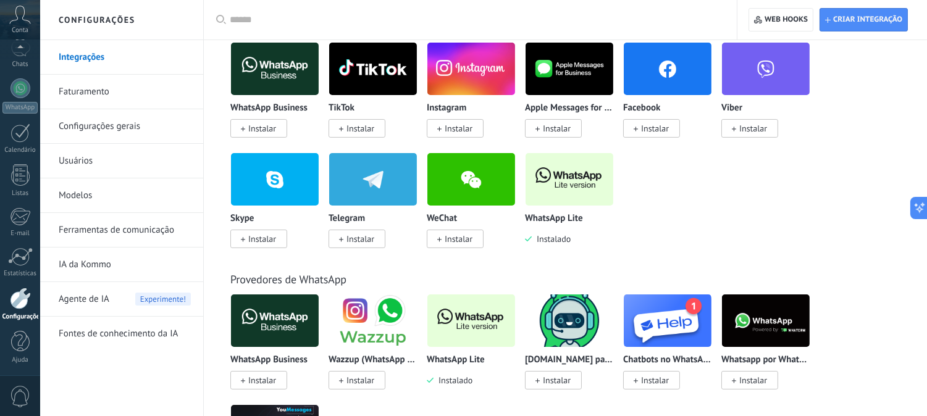
click at [541, 187] on img at bounding box center [569, 179] width 88 height 60
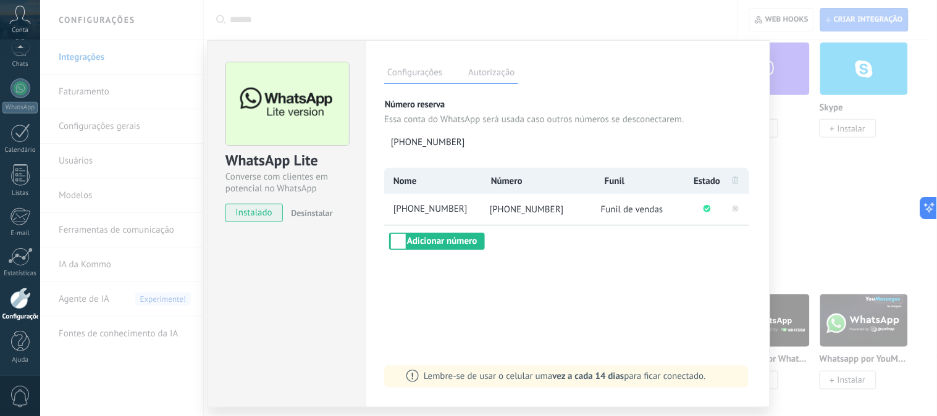
click at [833, 203] on div "WhatsApp Lite Converse com clientes em potencial no WhatsApp instalado Desinsta…" at bounding box center [488, 208] width 896 height 416
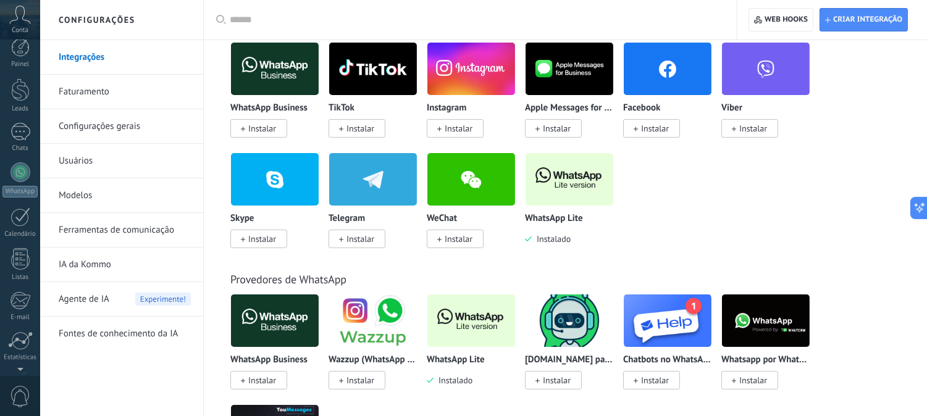
scroll to position [0, 0]
click at [20, 107] on div at bounding box center [20, 102] width 19 height 23
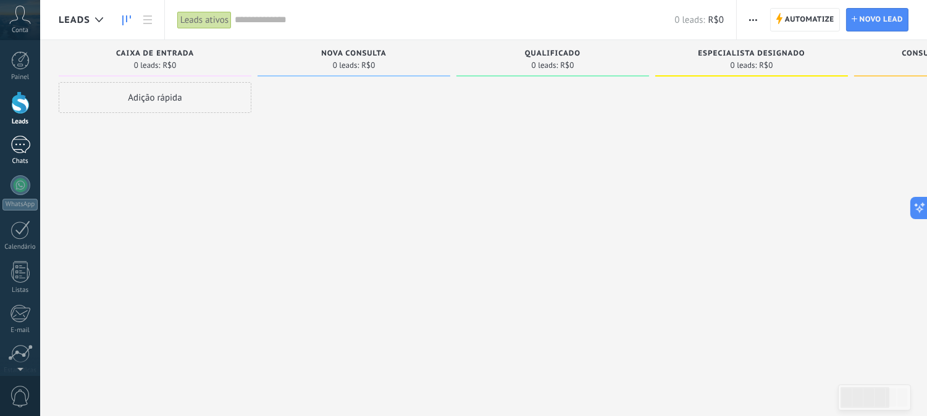
click at [21, 144] on div at bounding box center [20, 145] width 20 height 18
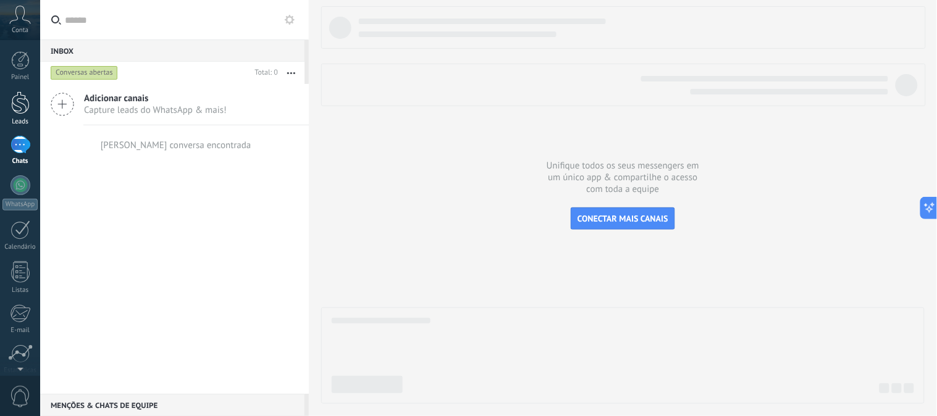
click at [25, 99] on div at bounding box center [20, 102] width 19 height 23
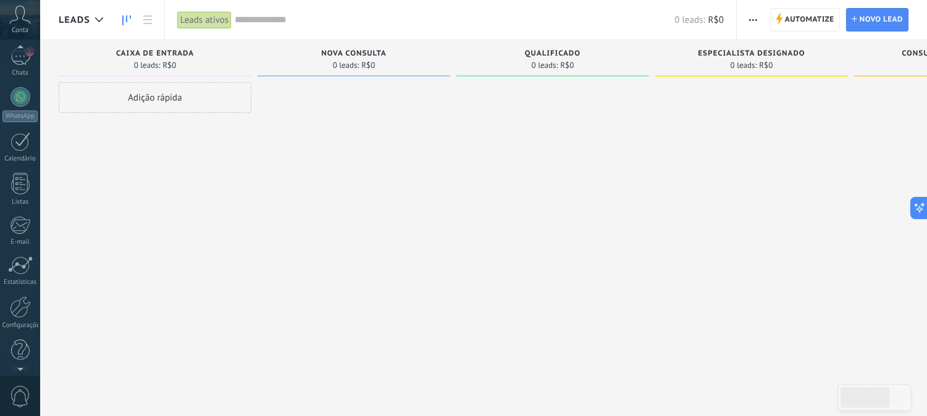
scroll to position [97, 0]
click at [13, 307] on div at bounding box center [20, 299] width 21 height 22
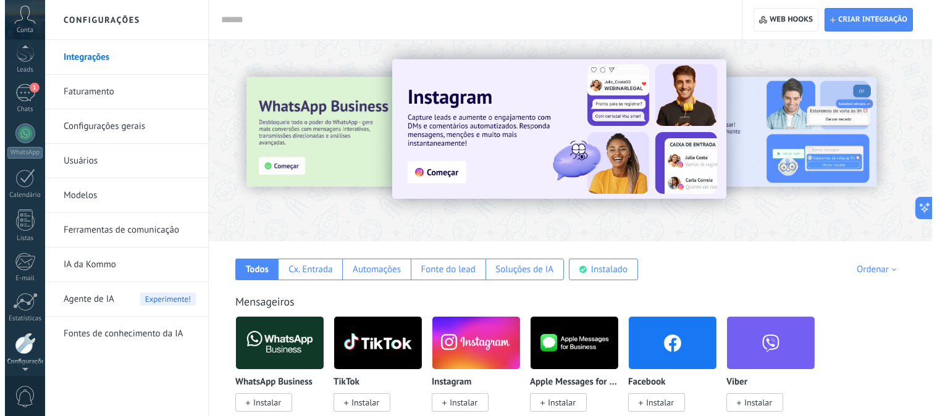
scroll to position [23, 0]
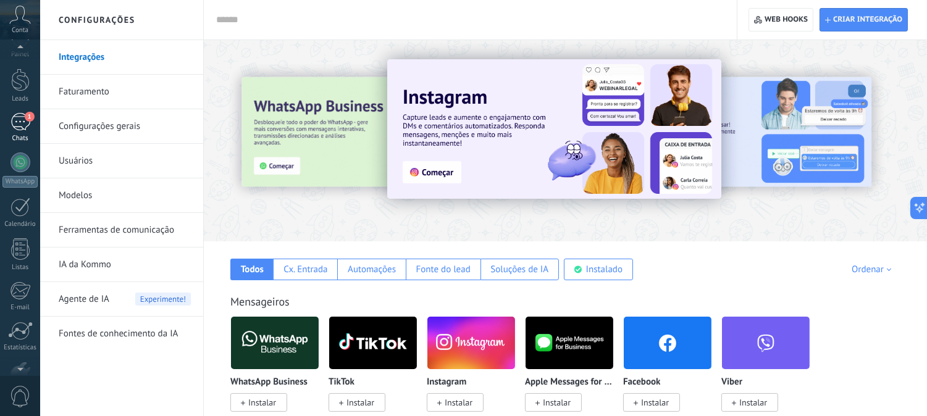
click at [23, 122] on div "1" at bounding box center [20, 122] width 20 height 18
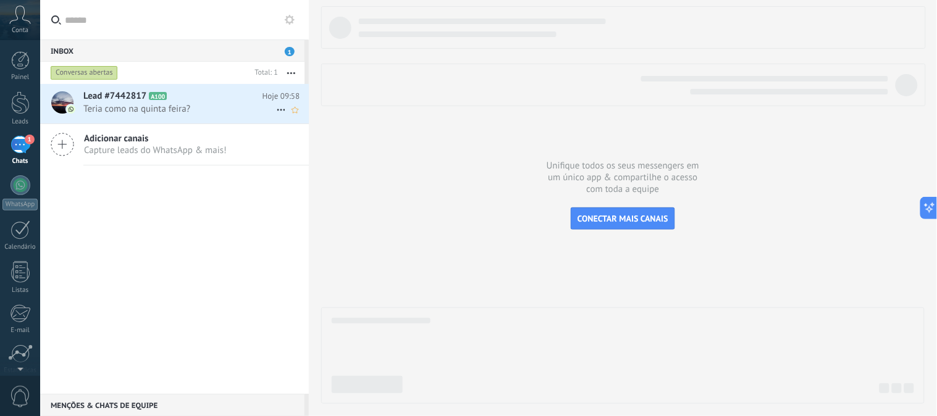
click at [192, 113] on span "Teria como na quinta feira?" at bounding box center [179, 109] width 193 height 12
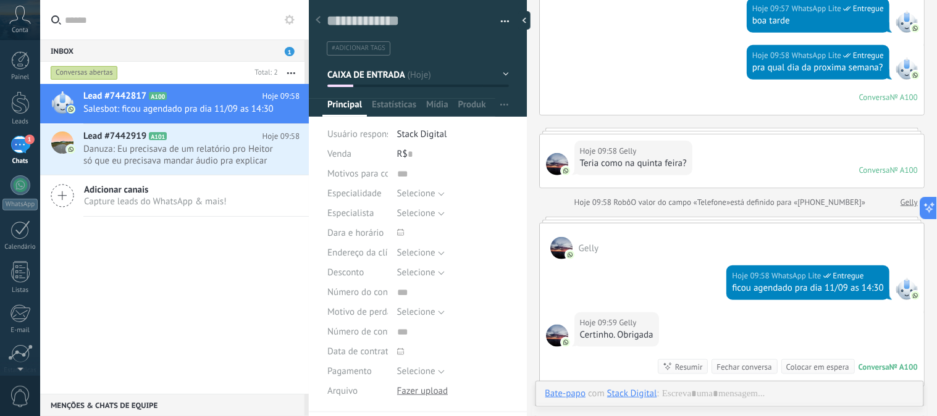
scroll to position [192, 0]
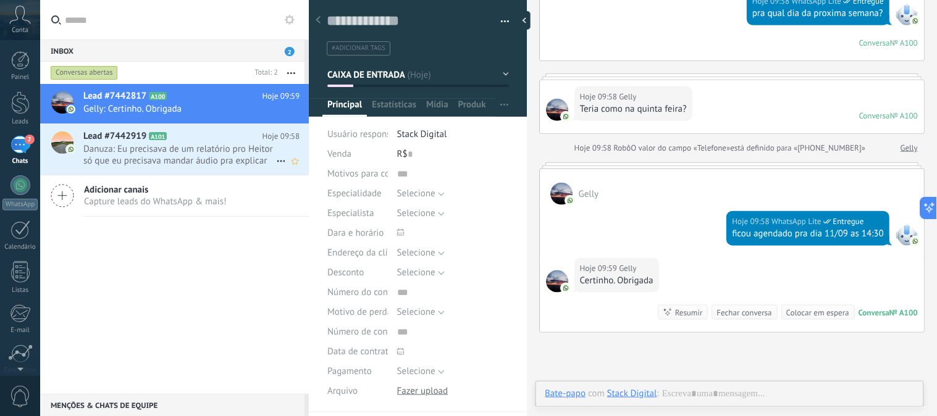
click at [177, 156] on span "Danuza: Eu precisava de um relatório pro Heitor só que eu precisava mandar áudi…" at bounding box center [179, 154] width 193 height 23
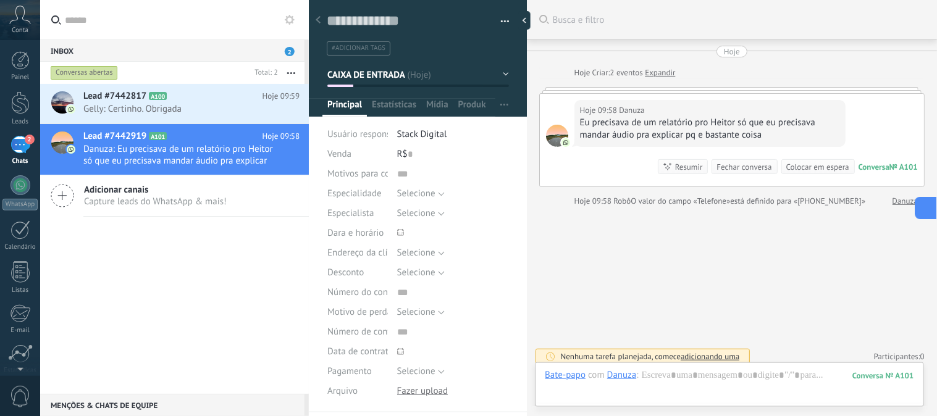
scroll to position [7, 0]
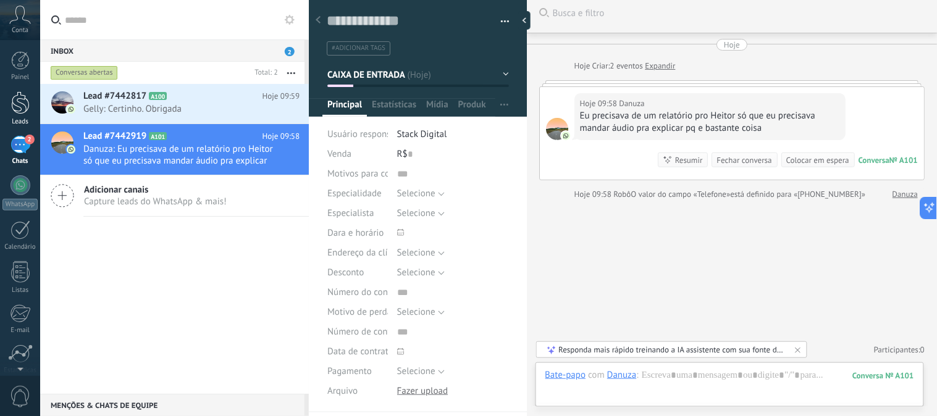
click at [12, 102] on div at bounding box center [20, 102] width 19 height 23
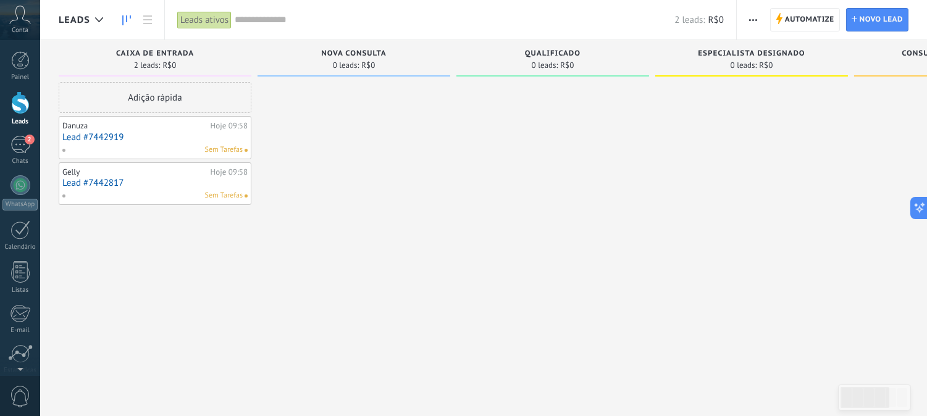
click at [91, 177] on div "Gelly Hoje 09:58 Lead #7442817 Sem Tarefas" at bounding box center [154, 184] width 185 height 36
click at [90, 183] on link "Lead #7442817" at bounding box center [154, 183] width 185 height 10
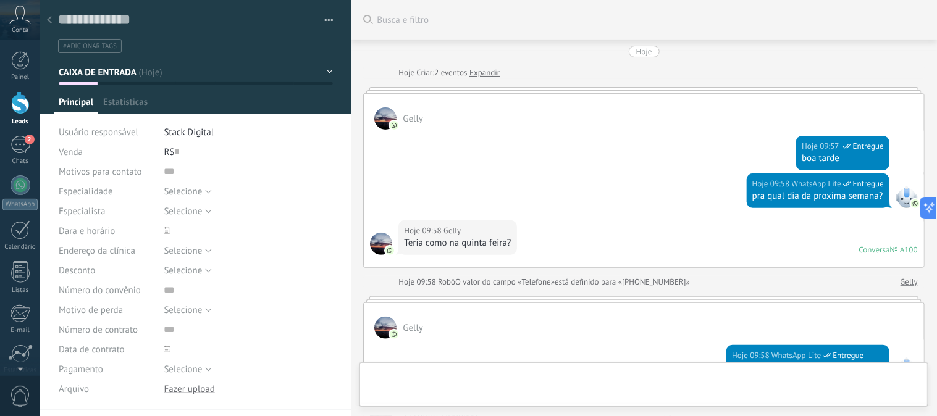
type textarea "**********"
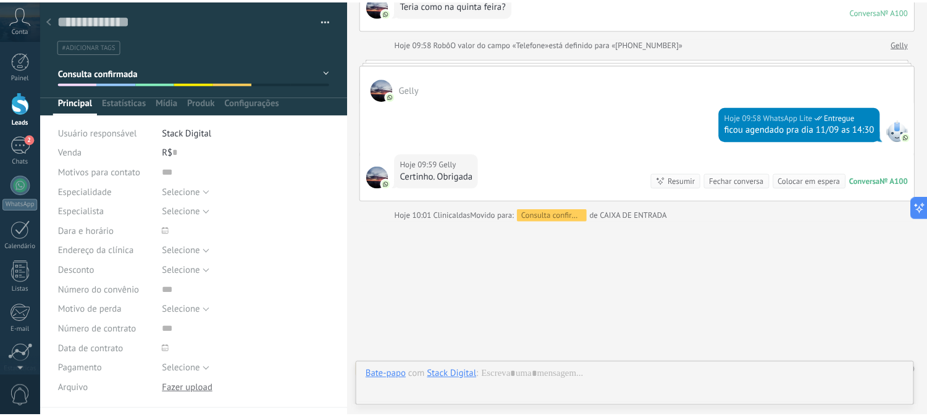
scroll to position [259, 0]
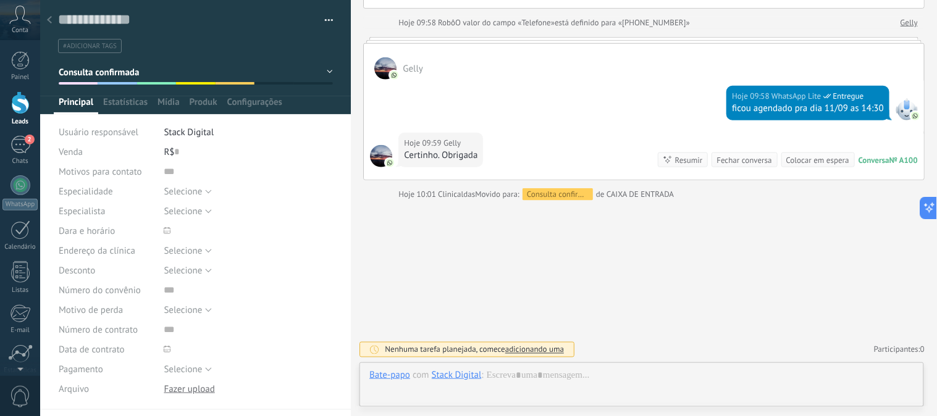
drag, startPoint x: 8, startPoint y: 117, endPoint x: 38, endPoint y: 113, distance: 30.6
click at [8, 116] on link "Leads" at bounding box center [20, 108] width 40 height 35
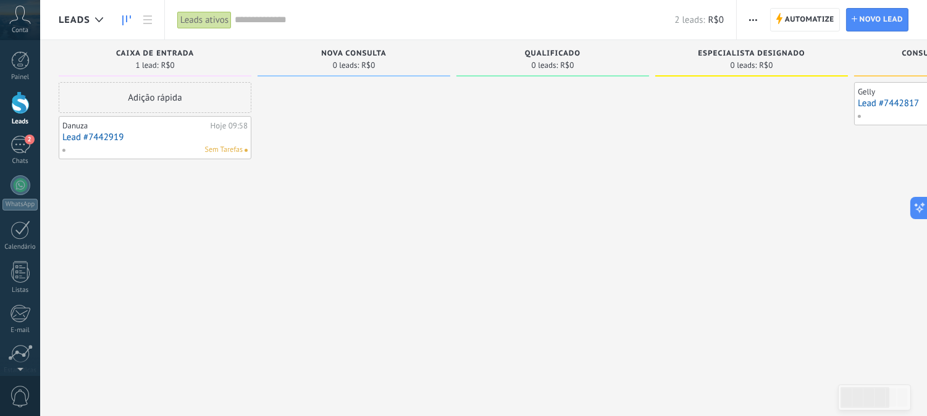
click at [753, 22] on span "button" at bounding box center [753, 19] width 8 height 23
